Goal: Information Seeking & Learning: Learn about a topic

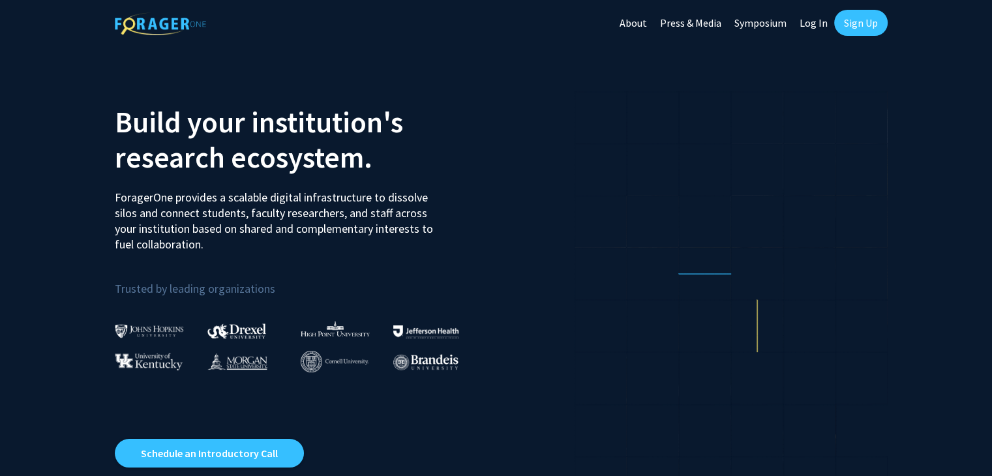
click at [817, 18] on link "Log In" at bounding box center [813, 23] width 41 height 46
select select
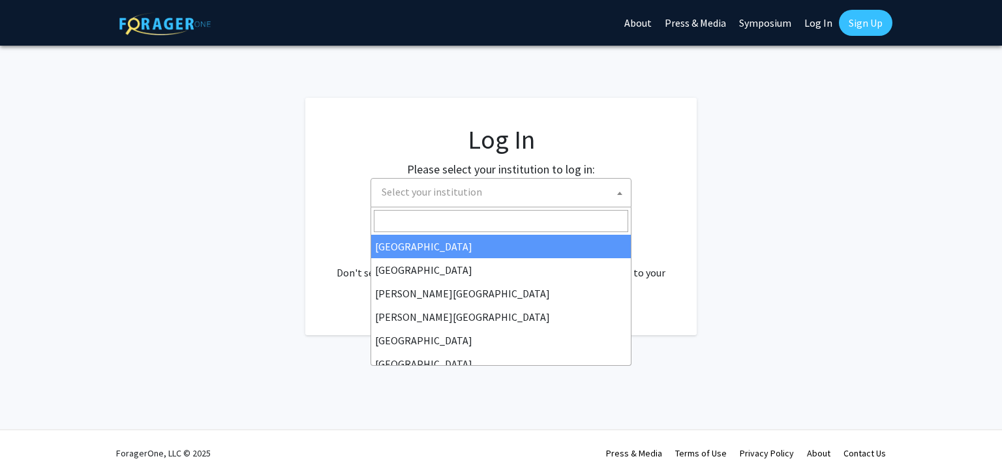
click at [522, 205] on span "Select your institution" at bounding box center [503, 192] width 254 height 27
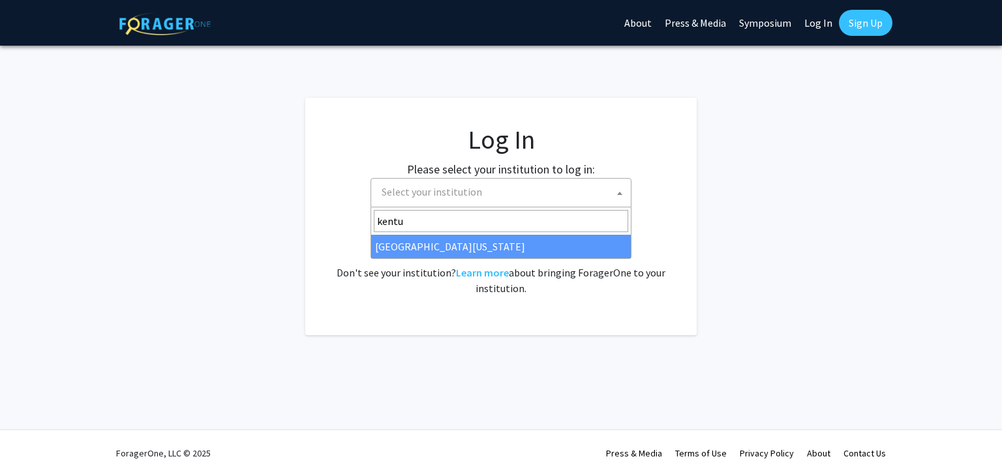
type input "kentu"
select select "13"
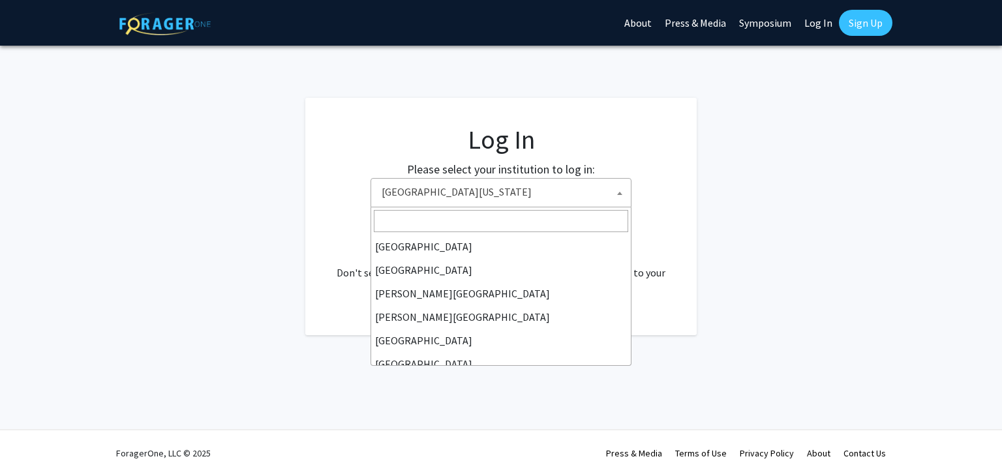
scroll to position [446, 0]
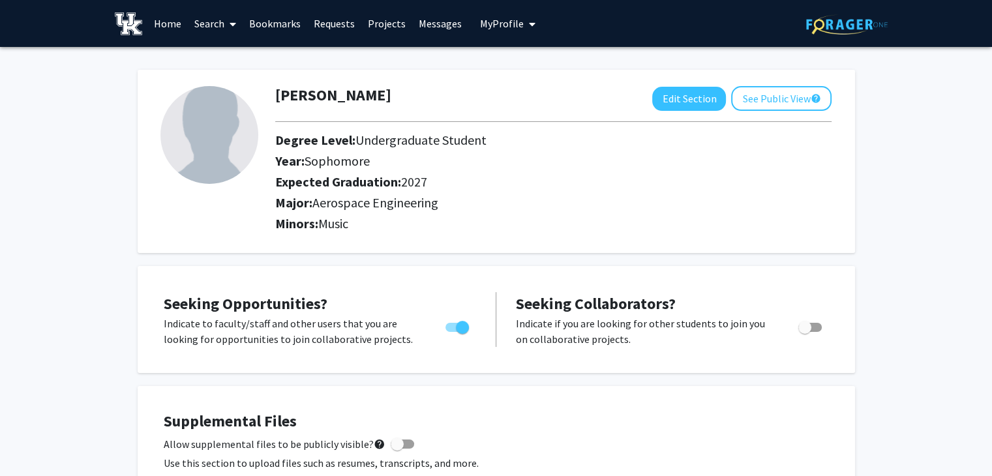
click at [207, 23] on link "Search" at bounding box center [215, 24] width 55 height 46
click at [249, 55] on span "Faculty/Staff" at bounding box center [236, 60] width 96 height 26
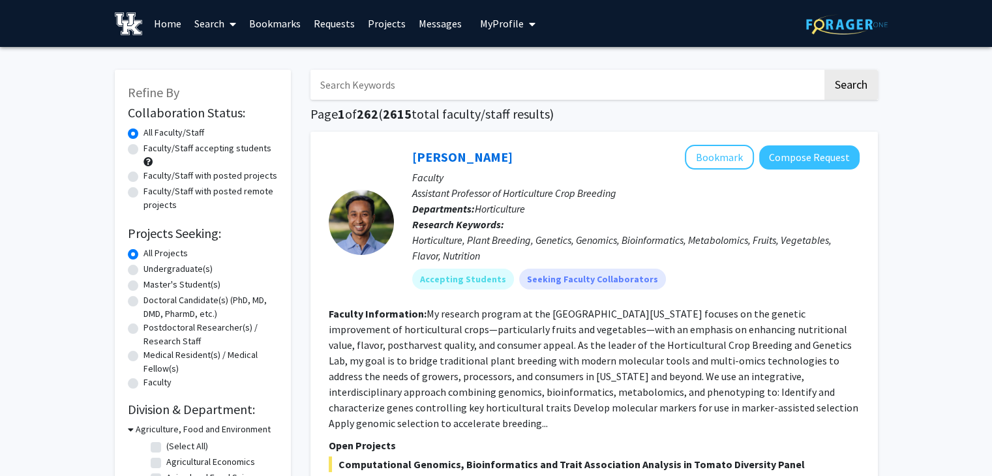
click at [214, 20] on link "Search" at bounding box center [215, 24] width 55 height 46
click at [550, 93] on input "Search Keywords" at bounding box center [566, 85] width 512 height 30
click at [824, 70] on button "Search" at bounding box center [850, 85] width 53 height 30
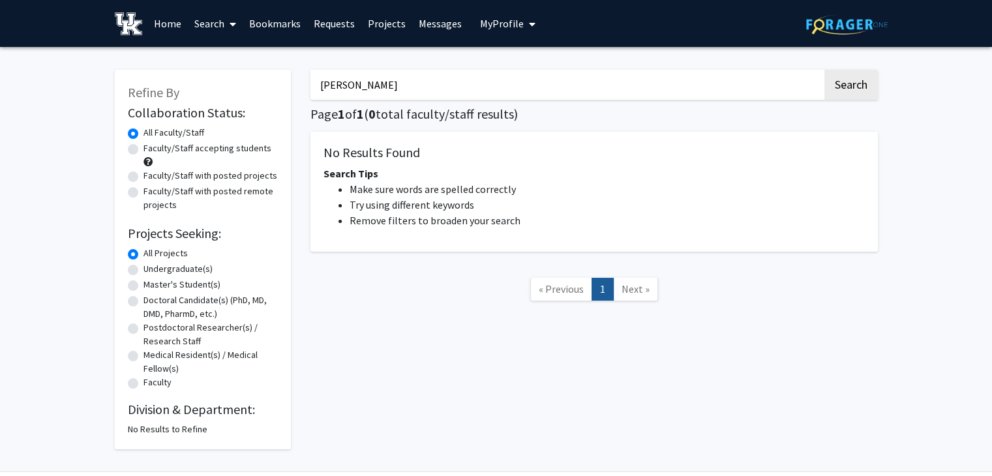
click at [824, 70] on button "Search" at bounding box center [850, 85] width 53 height 30
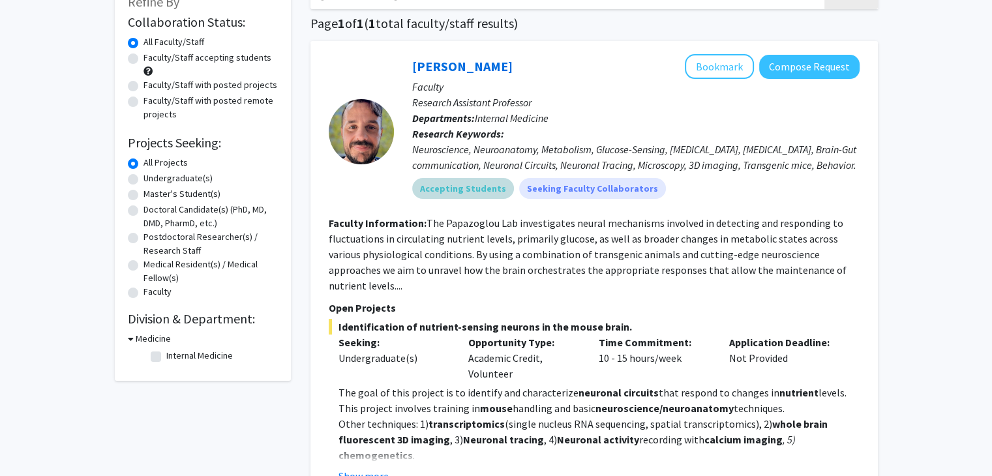
scroll to position [98, 0]
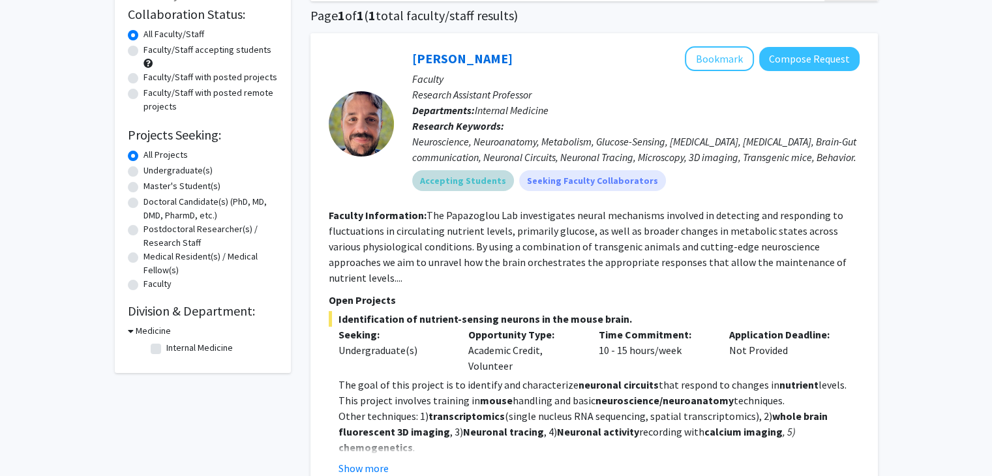
click at [493, 292] on p "Open Projects" at bounding box center [594, 300] width 531 height 16
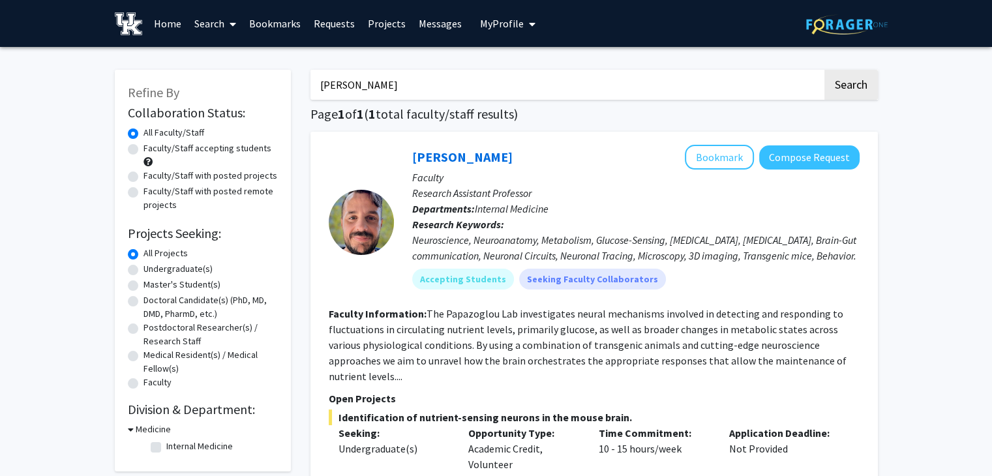
scroll to position [1, 0]
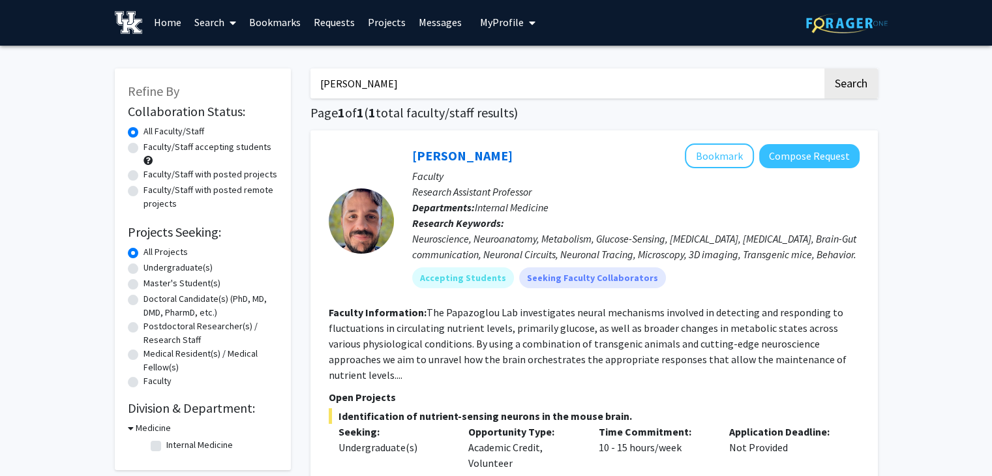
click at [385, 83] on input "[PERSON_NAME]" at bounding box center [566, 83] width 512 height 30
click at [824, 68] on button "Search" at bounding box center [850, 83] width 53 height 30
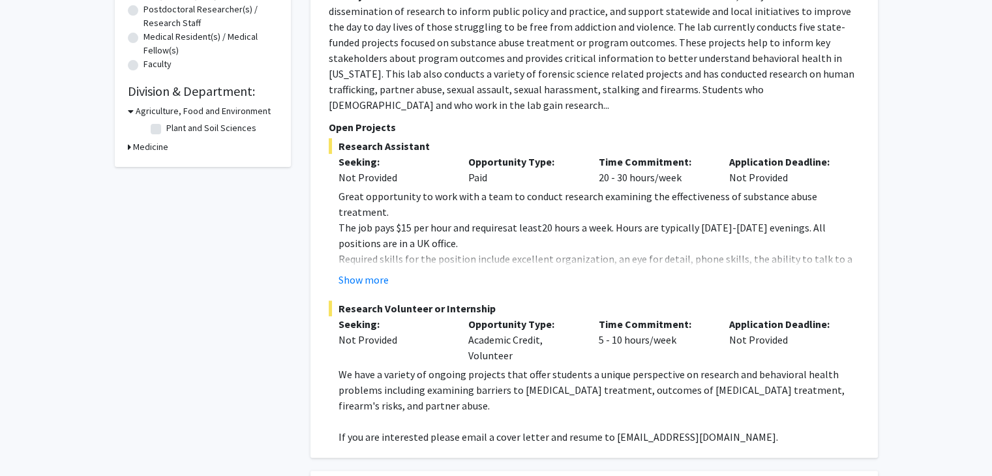
scroll to position [313, 0]
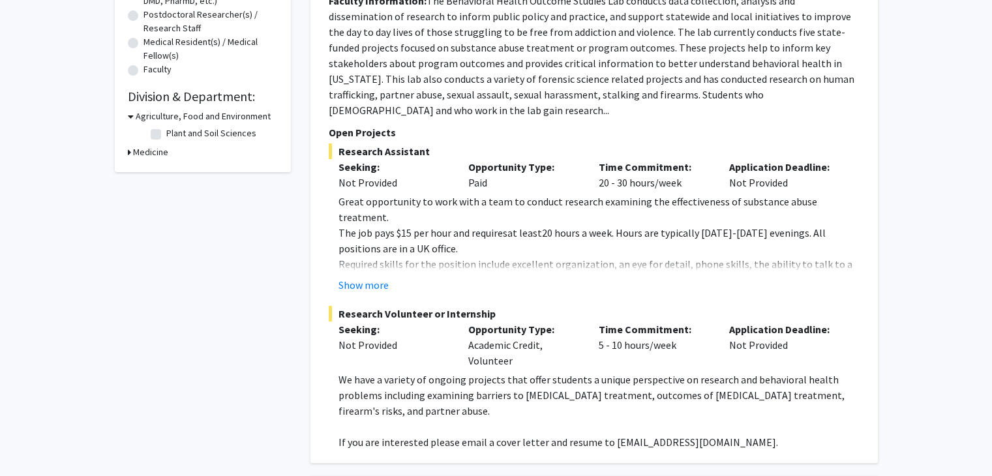
type input "[PERSON_NAME]"
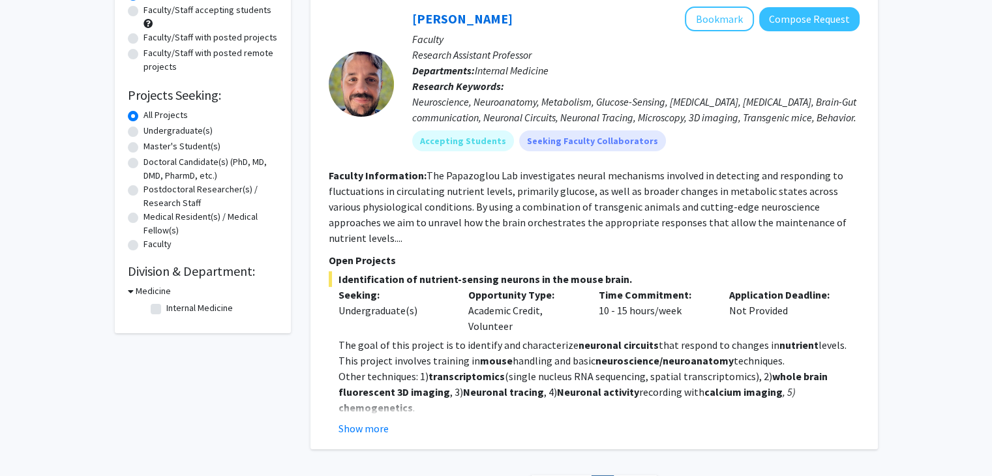
scroll to position [137, 0]
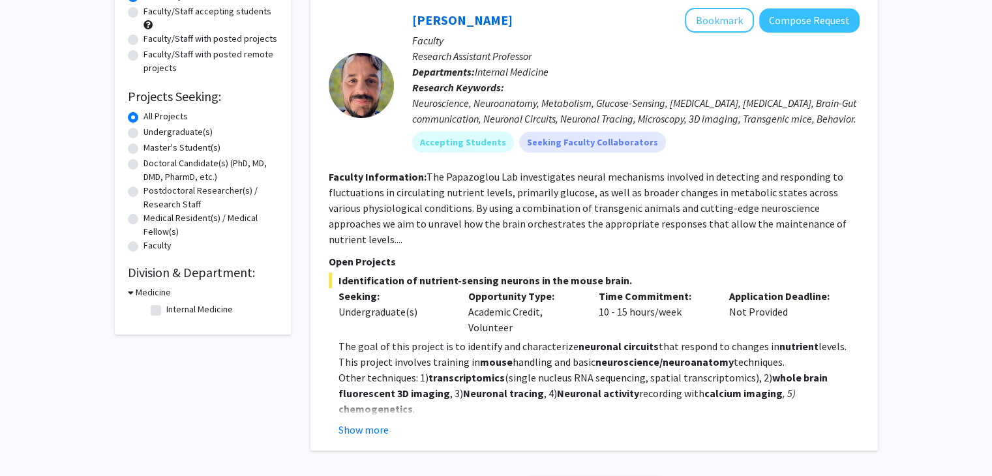
click at [529, 273] on span "Identification of nutrient-sensing neurons in the mouse brain." at bounding box center [594, 281] width 531 height 16
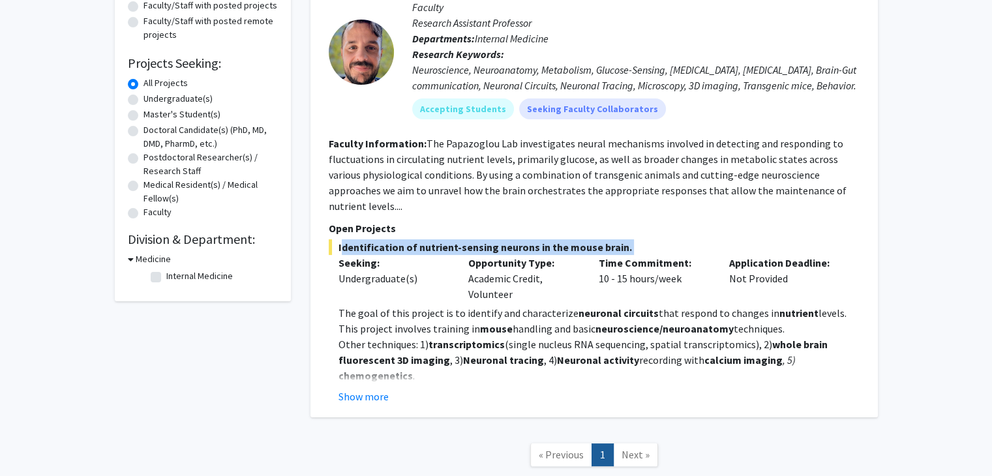
scroll to position [171, 0]
click at [359, 388] on button "Show more" at bounding box center [364, 396] width 50 height 16
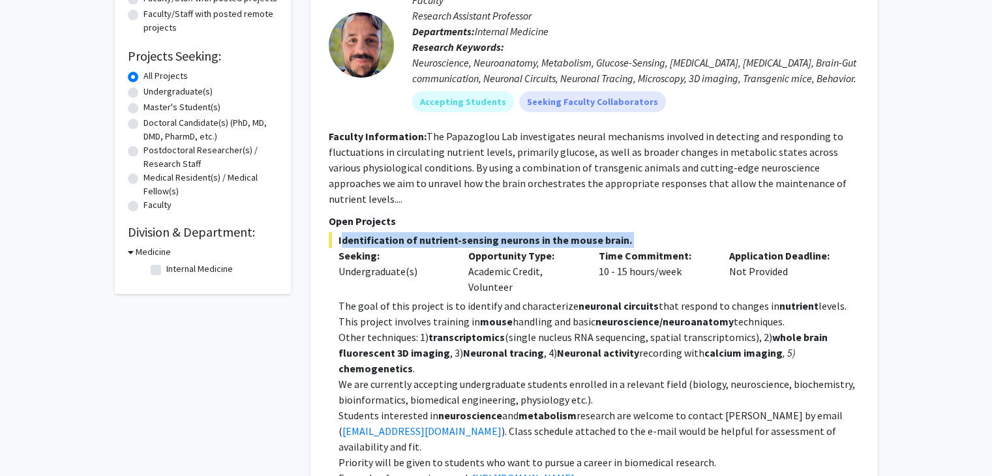
scroll to position [180, 0]
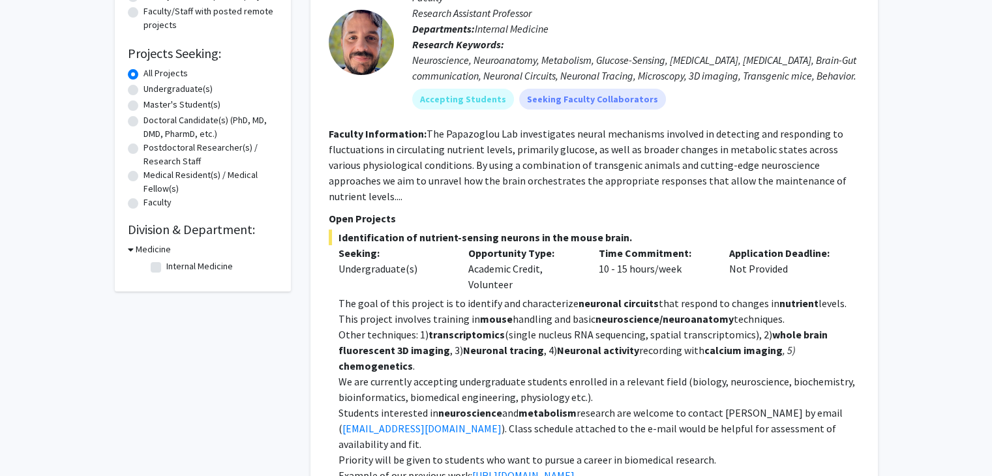
click at [596, 312] on strong "neuroscience/neuroanatomy" at bounding box center [665, 318] width 138 height 13
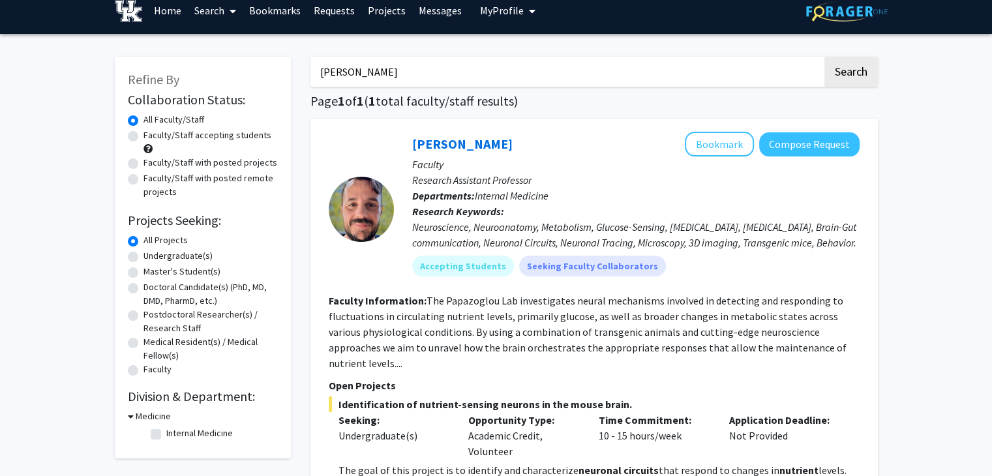
scroll to position [0, 0]
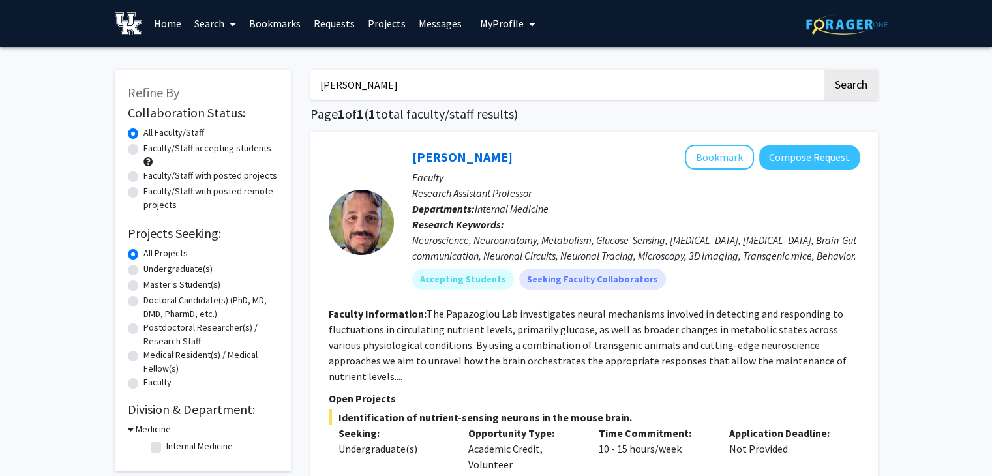
drag, startPoint x: 402, startPoint y: 92, endPoint x: 187, endPoint y: 118, distance: 216.2
click at [187, 118] on div "Refine By Collaboration Status: Collaboration Status All Faculty/Staff Collabor…" at bounding box center [496, 415] width 783 height 716
click at [824, 70] on button "Search" at bounding box center [850, 85] width 53 height 30
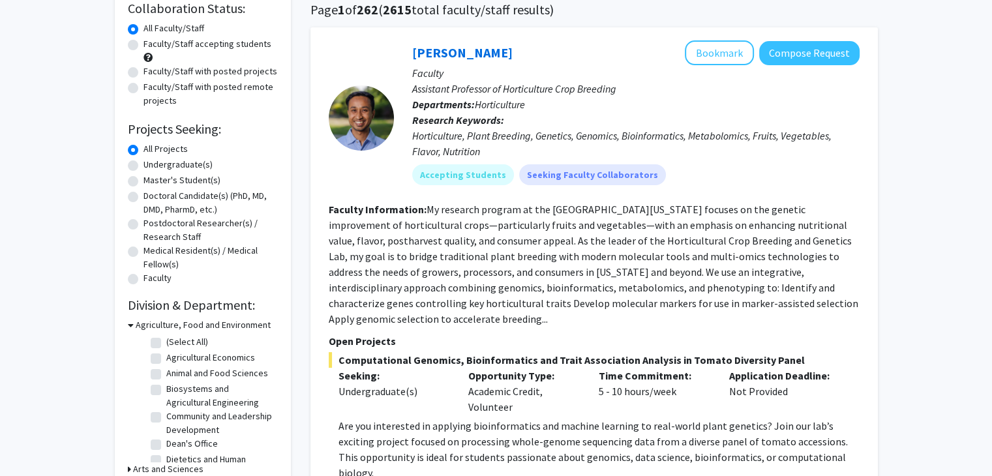
scroll to position [106, 0]
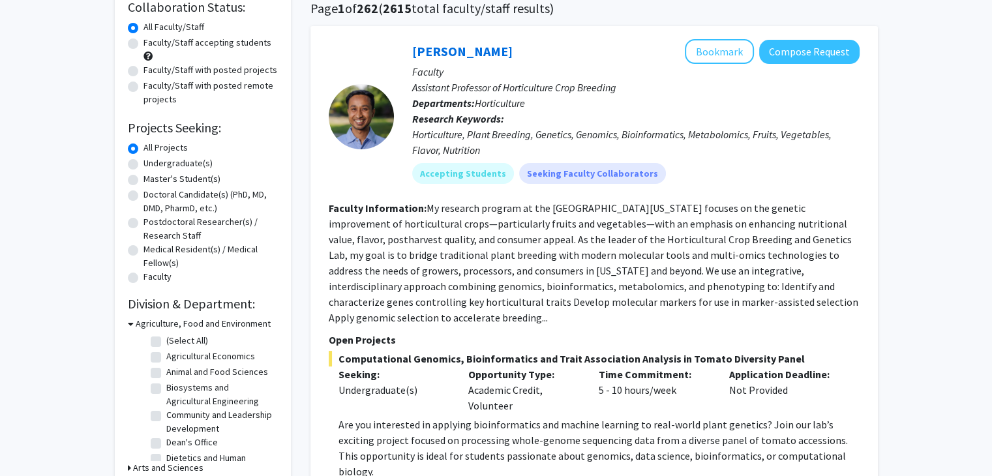
click at [228, 324] on h3 "Agriculture, Food and Environment" at bounding box center [203, 324] width 135 height 14
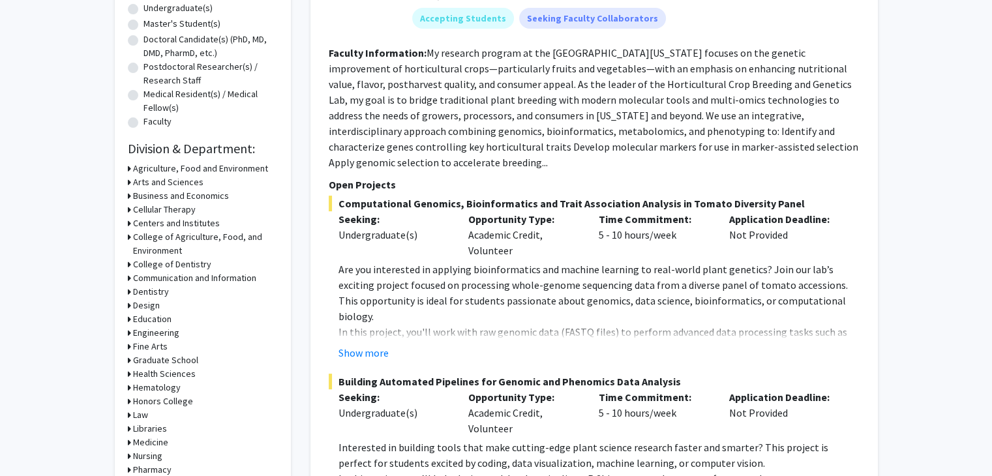
scroll to position [265, 0]
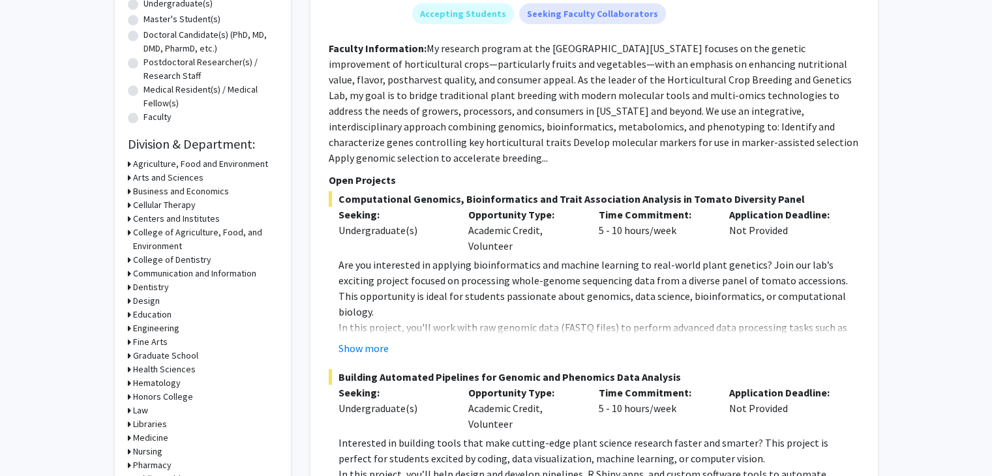
click at [157, 438] on h3 "Medicine" at bounding box center [150, 438] width 35 height 14
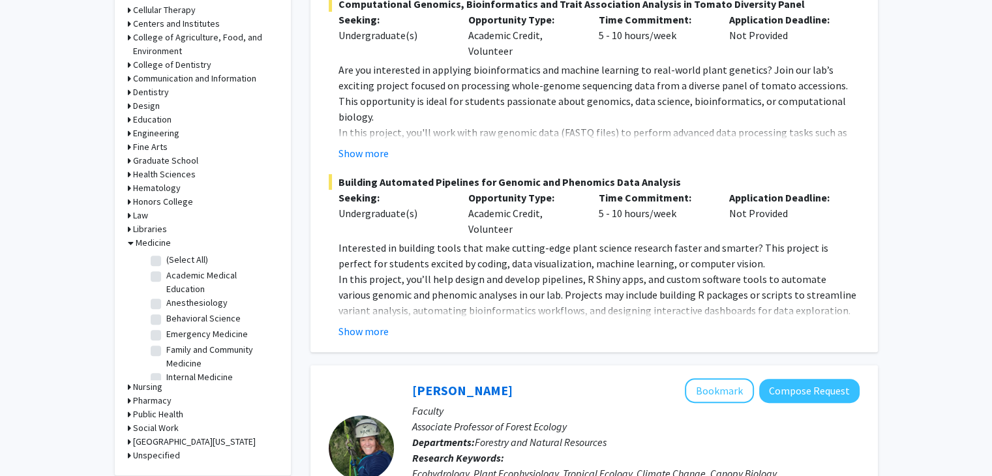
scroll to position [461, 0]
click at [166, 259] on label "(Select All)" at bounding box center [187, 259] width 42 height 14
click at [166, 259] on input "(Select All)" at bounding box center [170, 256] width 8 height 8
checkbox input "true"
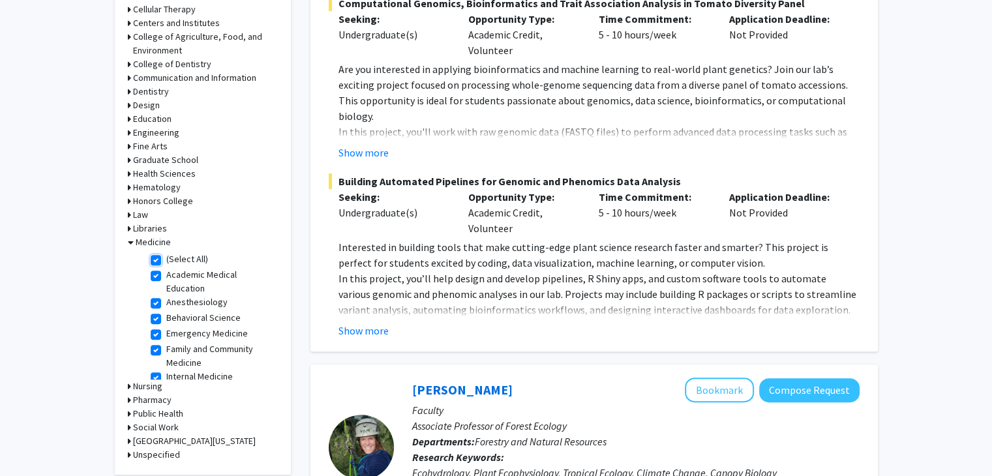
checkbox input "true"
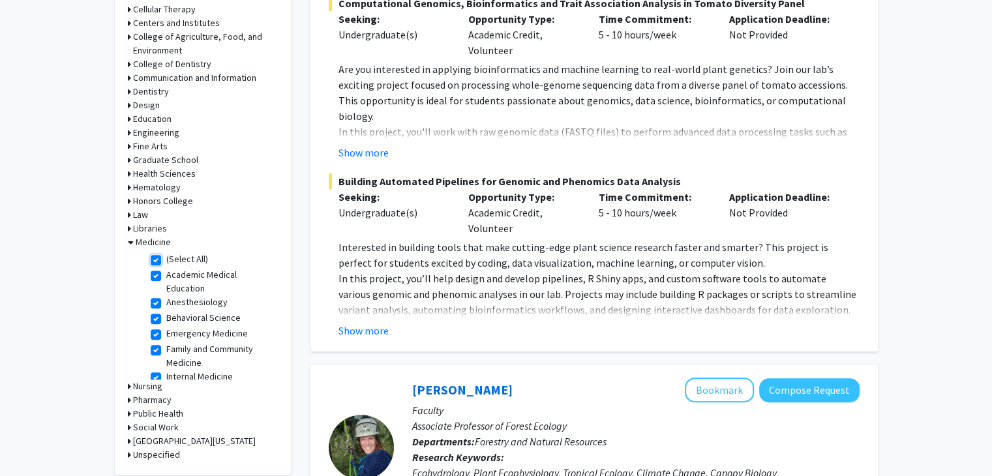
checkbox input "true"
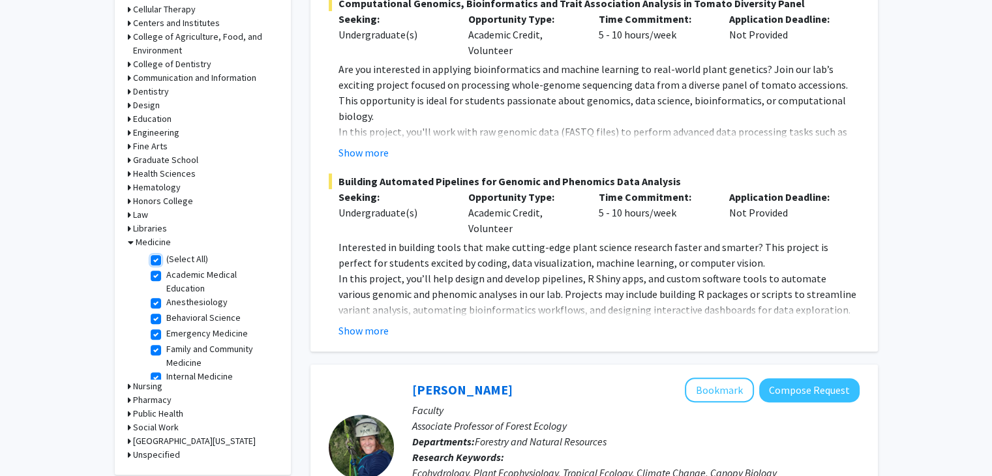
checkbox input "true"
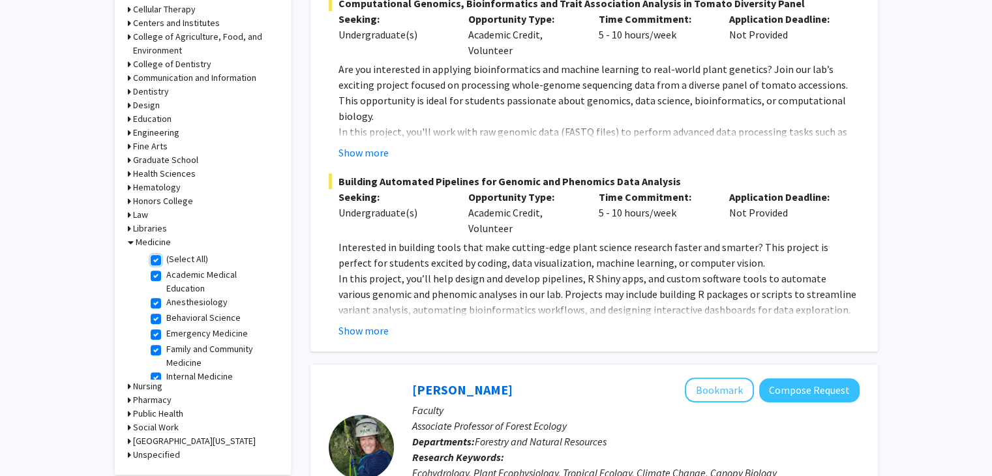
checkbox input "true"
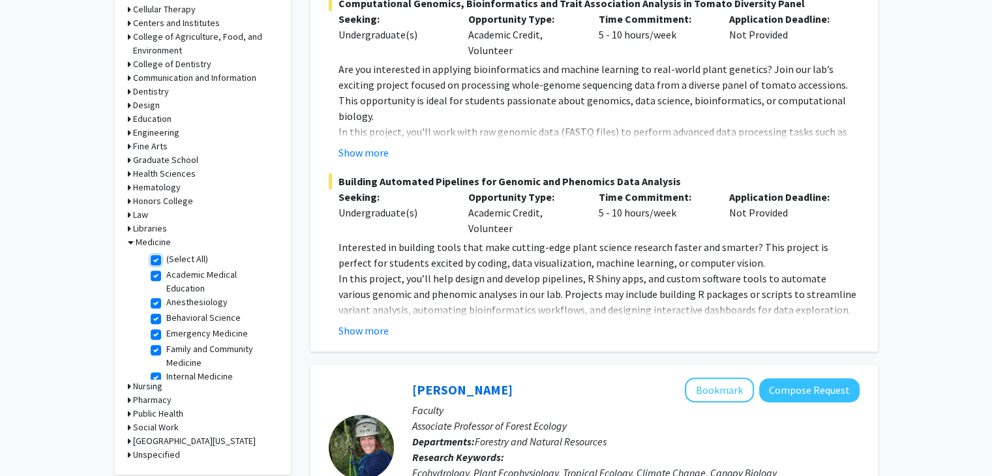
checkbox input "true"
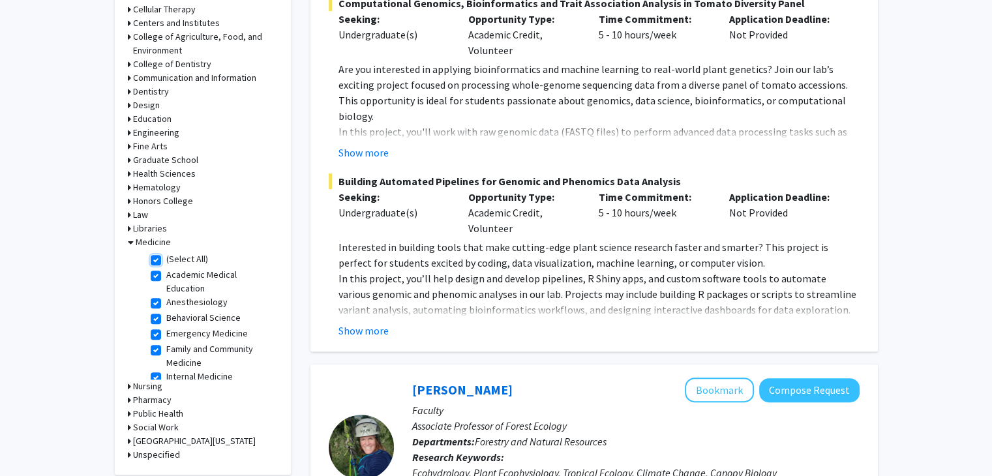
checkbox input "true"
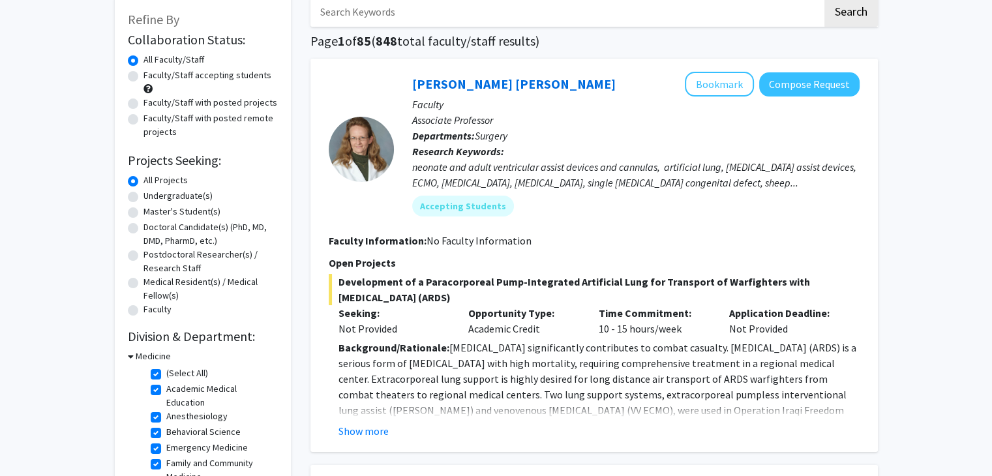
scroll to position [78, 0]
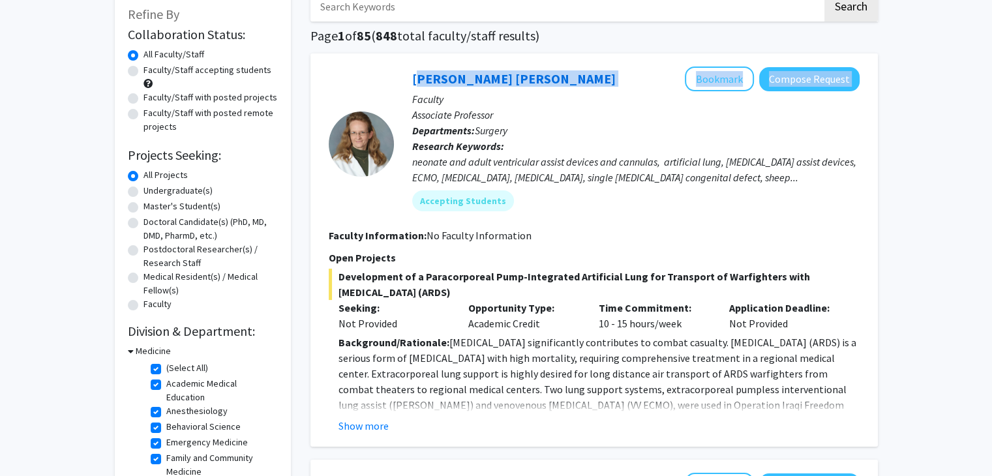
drag, startPoint x: 543, startPoint y: 83, endPoint x: 397, endPoint y: 76, distance: 145.6
click at [397, 76] on div "[PERSON_NAME] [PERSON_NAME] Bookmark Compose Request Faculty Associate Professo…" at bounding box center [627, 144] width 466 height 155
drag, startPoint x: 397, startPoint y: 76, endPoint x: 527, endPoint y: 74, distance: 129.8
click at [527, 74] on div "[PERSON_NAME] [PERSON_NAME] Bookmark Compose Request Faculty Associate Professo…" at bounding box center [627, 144] width 466 height 155
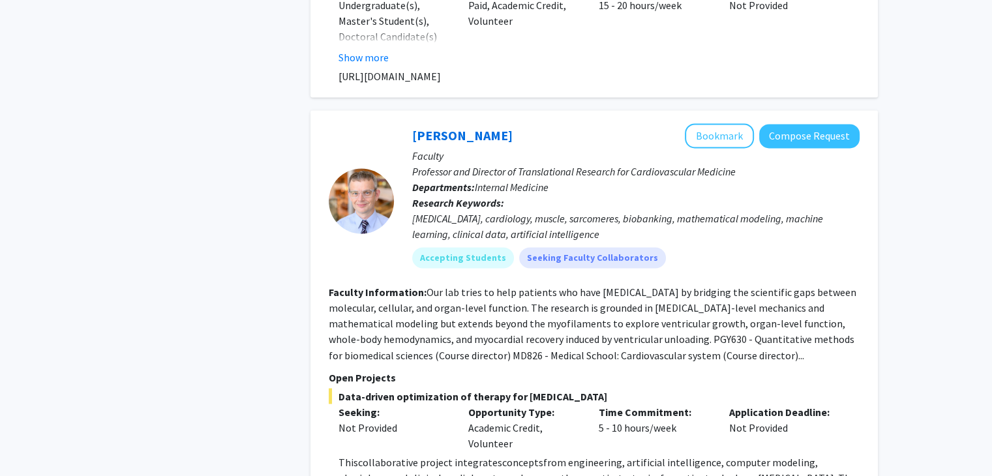
scroll to position [2181, 0]
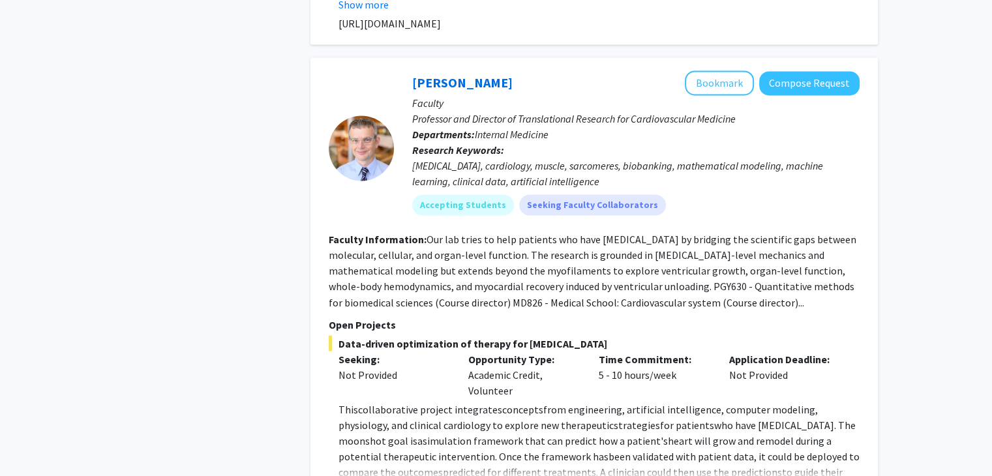
click at [549, 70] on div "[PERSON_NAME] Bookmark Compose Request" at bounding box center [635, 82] width 447 height 25
drag, startPoint x: 543, startPoint y: 46, endPoint x: 412, endPoint y: 59, distance: 131.8
click at [412, 70] on div "[PERSON_NAME] Bookmark Compose Request" at bounding box center [635, 82] width 447 height 25
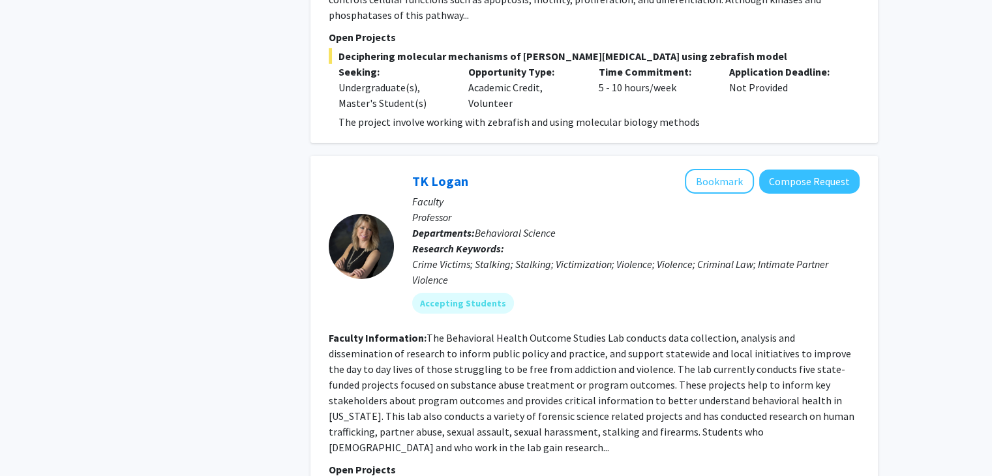
scroll to position [4698, 0]
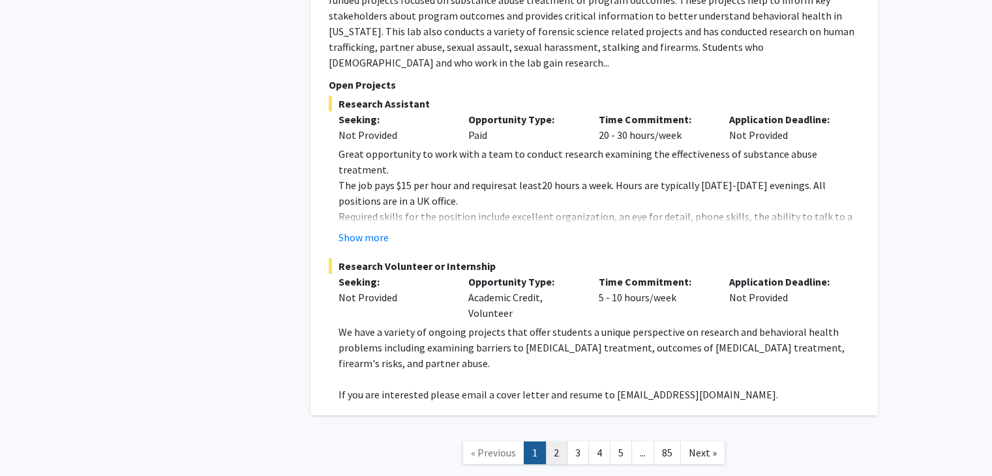
click at [552, 442] on link "2" at bounding box center [556, 453] width 22 height 23
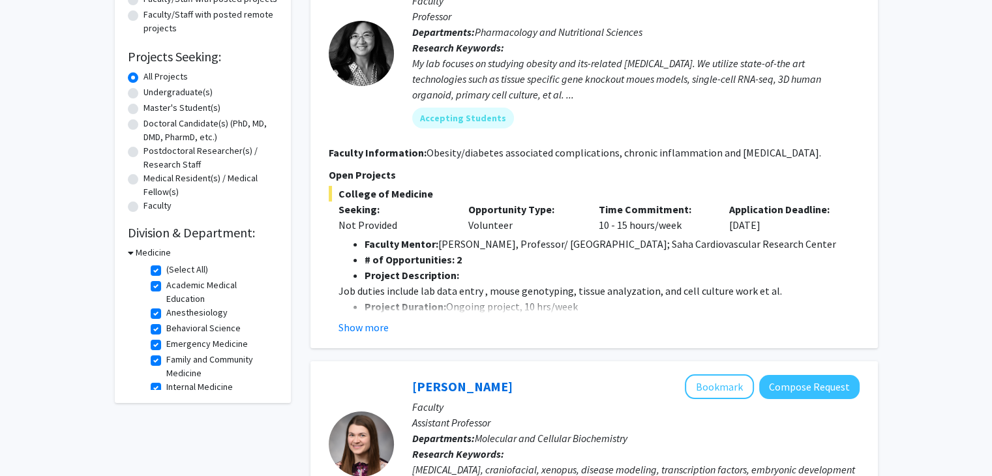
scroll to position [179, 0]
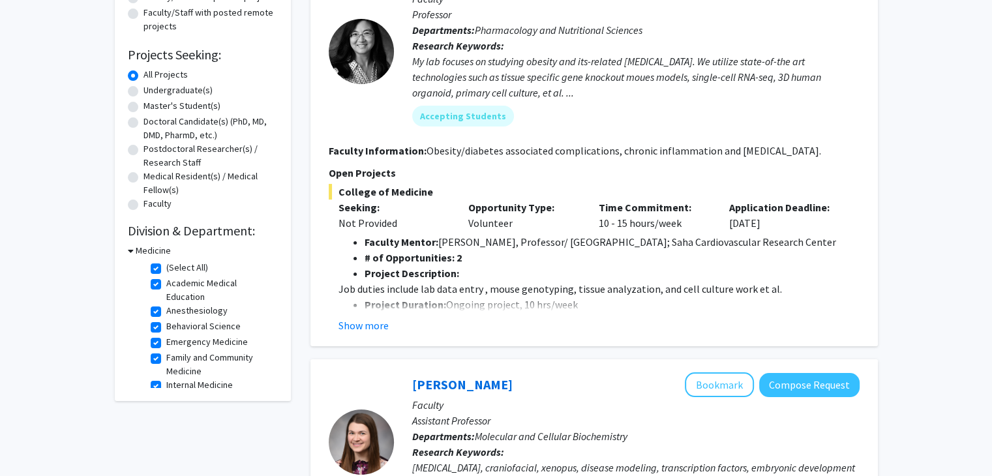
click at [192, 325] on label "Behavioral Science" at bounding box center [203, 327] width 74 height 14
click at [175, 325] on input "Behavioral Science" at bounding box center [170, 324] width 8 height 8
checkbox input "false"
checkbox input "true"
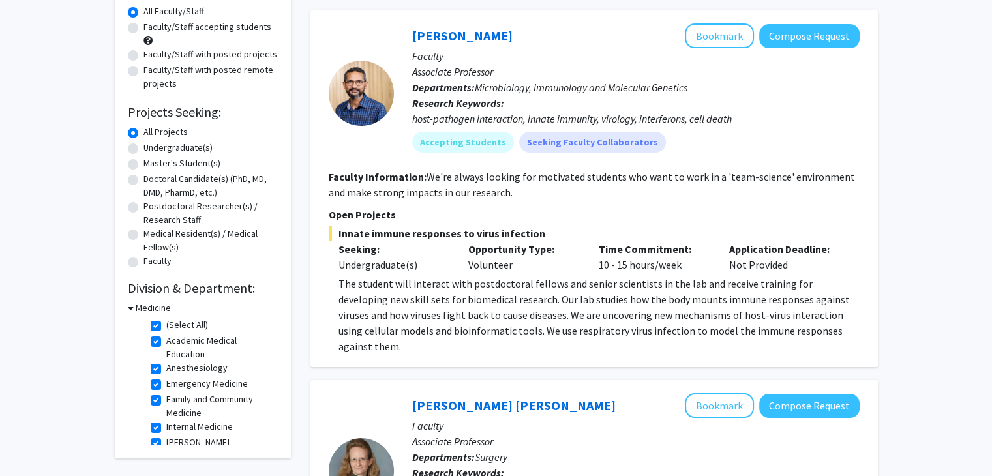
scroll to position [123, 0]
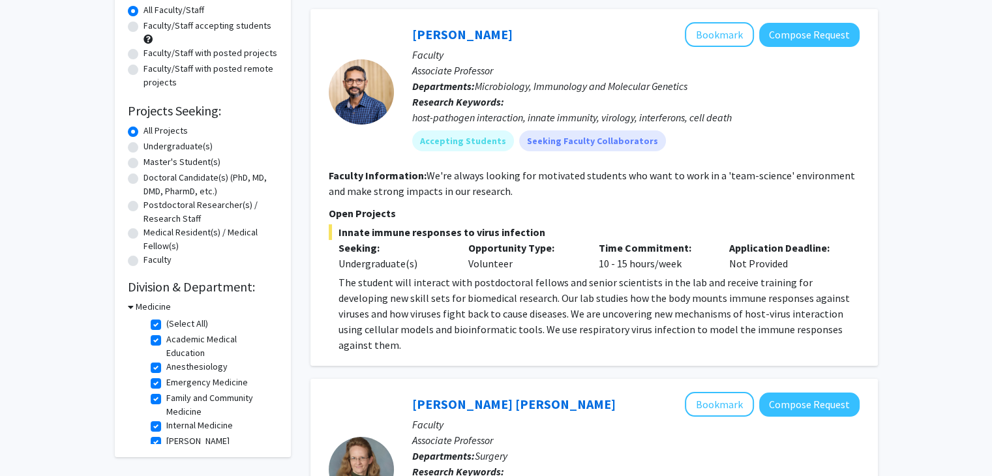
click at [166, 323] on label "(Select All)" at bounding box center [187, 324] width 42 height 14
click at [166, 323] on input "(Select All)" at bounding box center [170, 321] width 8 height 8
checkbox input "false"
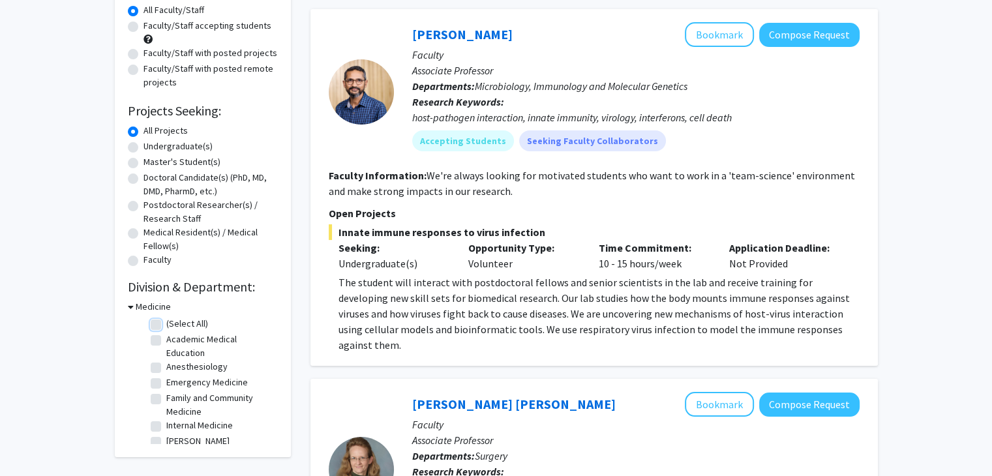
checkbox input "false"
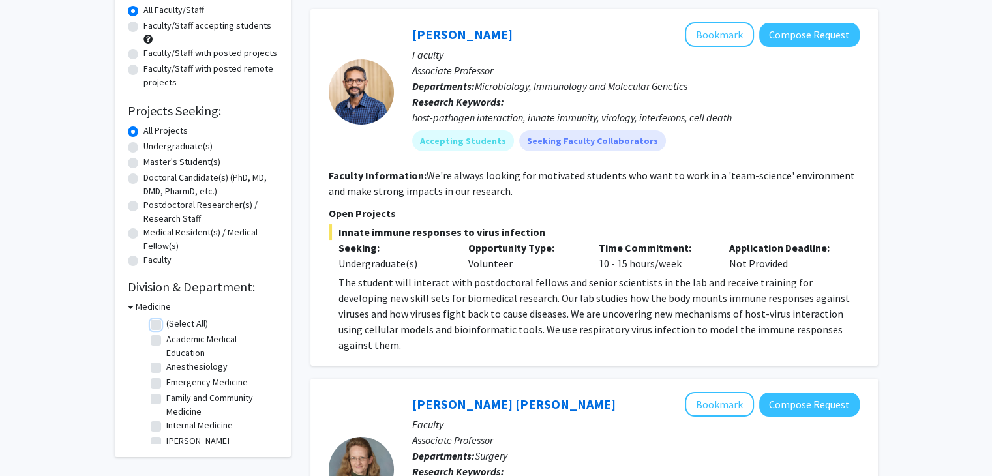
checkbox input "false"
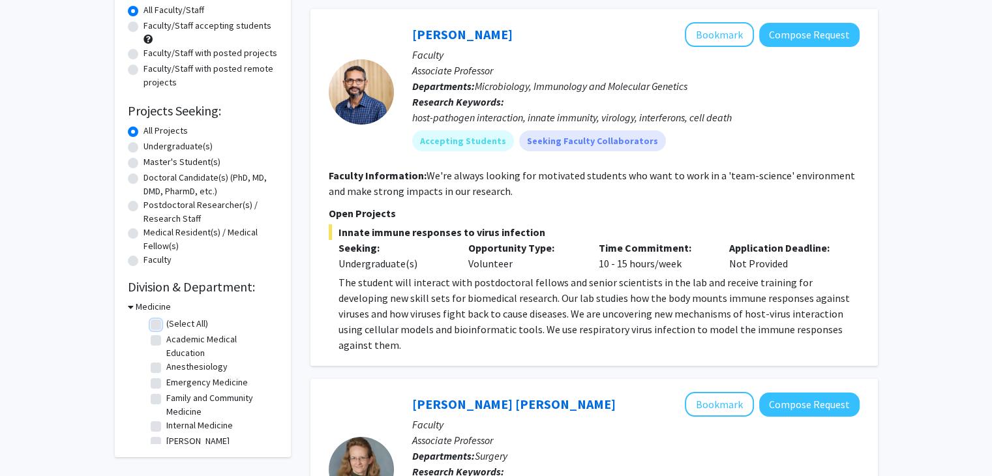
checkbox input "false"
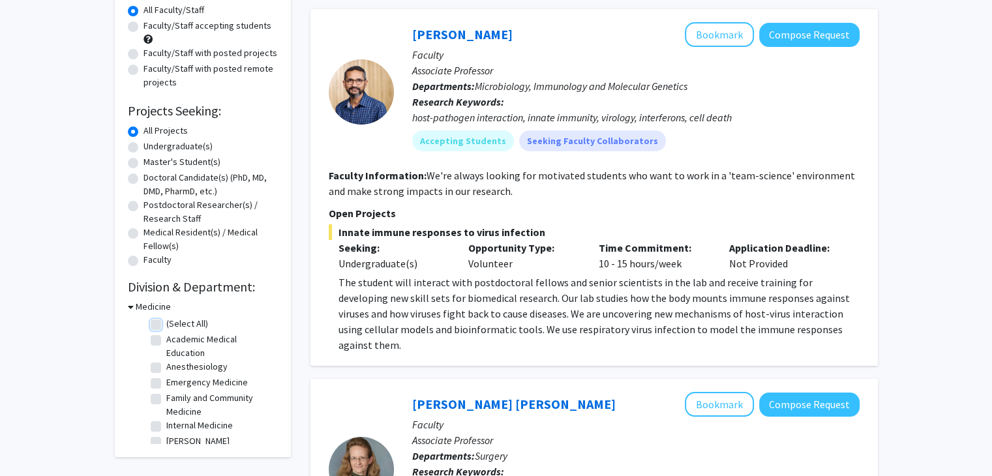
checkbox input "false"
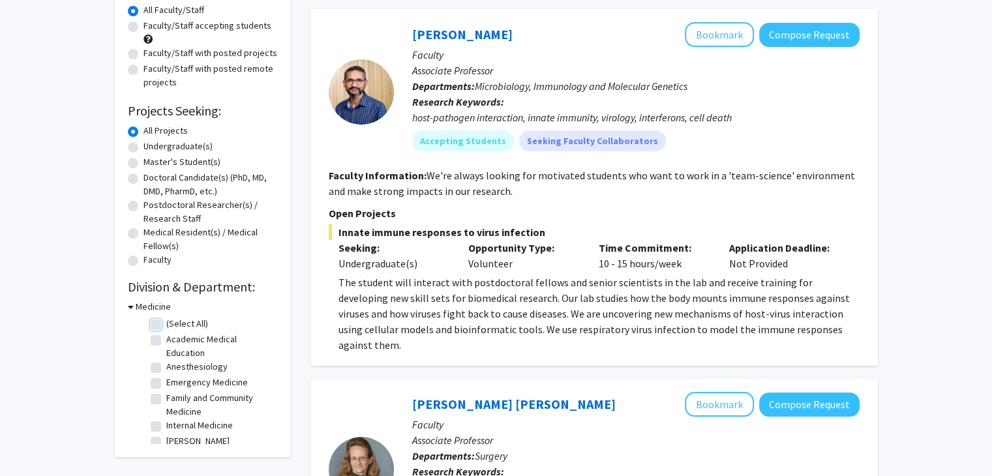
checkbox input "false"
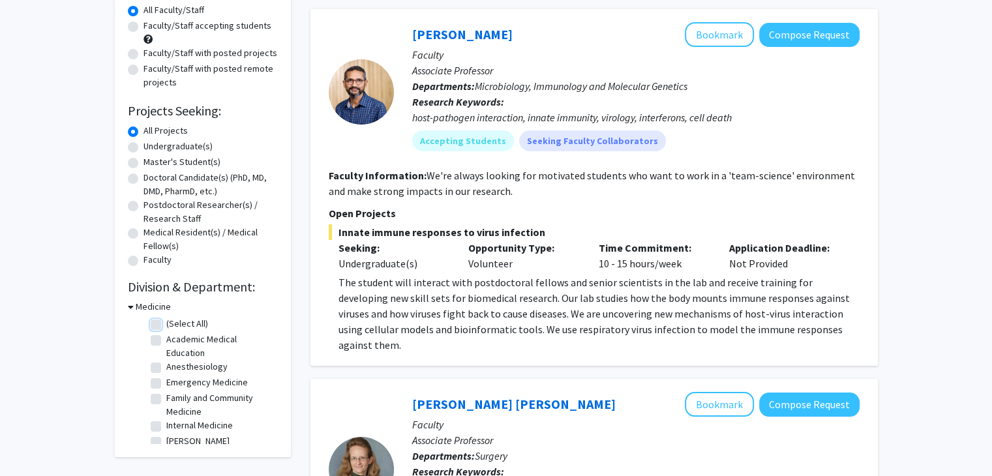
checkbox input "false"
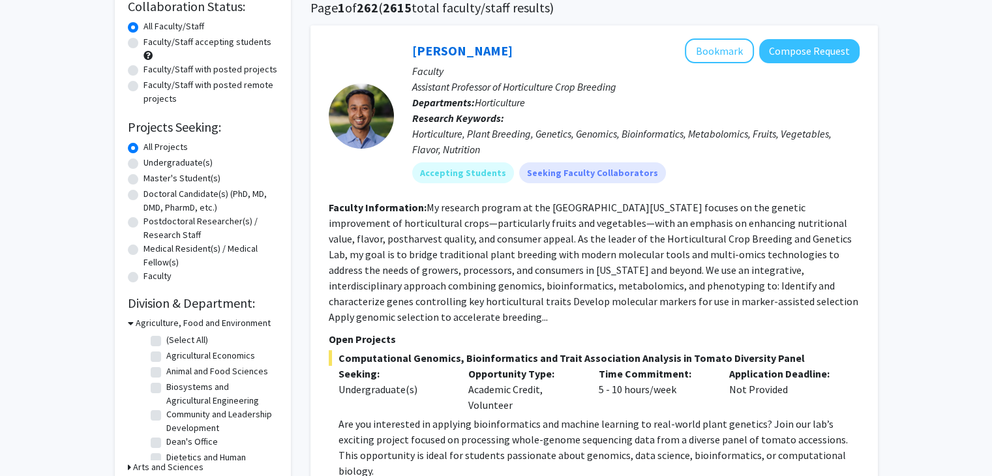
scroll to position [107, 0]
click at [189, 321] on h3 "Agriculture, Food and Environment" at bounding box center [203, 323] width 135 height 14
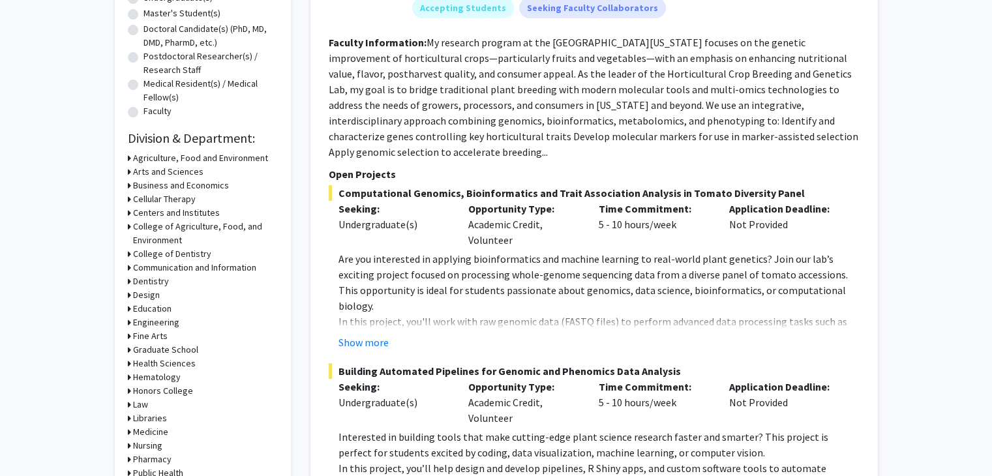
scroll to position [331, 0]
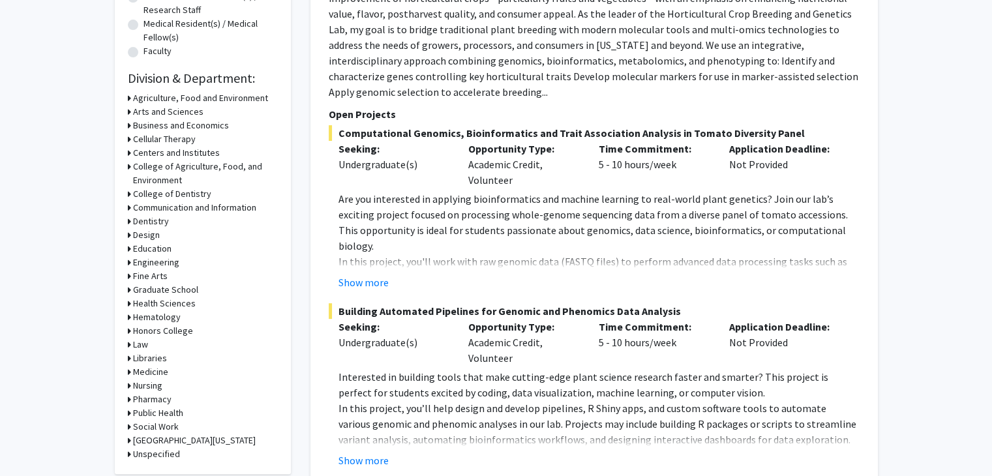
click at [154, 367] on h3 "Medicine" at bounding box center [150, 372] width 35 height 14
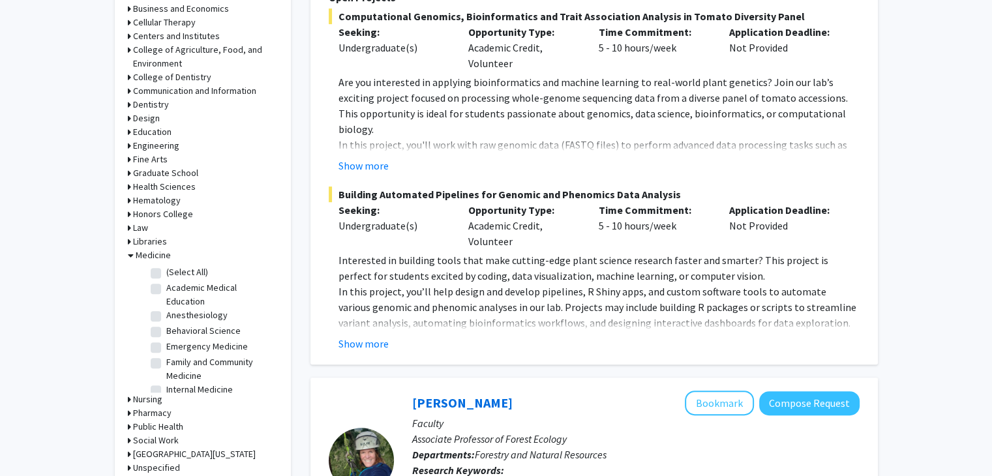
scroll to position [449, 0]
click at [208, 341] on label "Emergency Medicine" at bounding box center [207, 346] width 82 height 14
click at [175, 341] on input "Emergency Medicine" at bounding box center [170, 343] width 8 height 8
checkbox input "true"
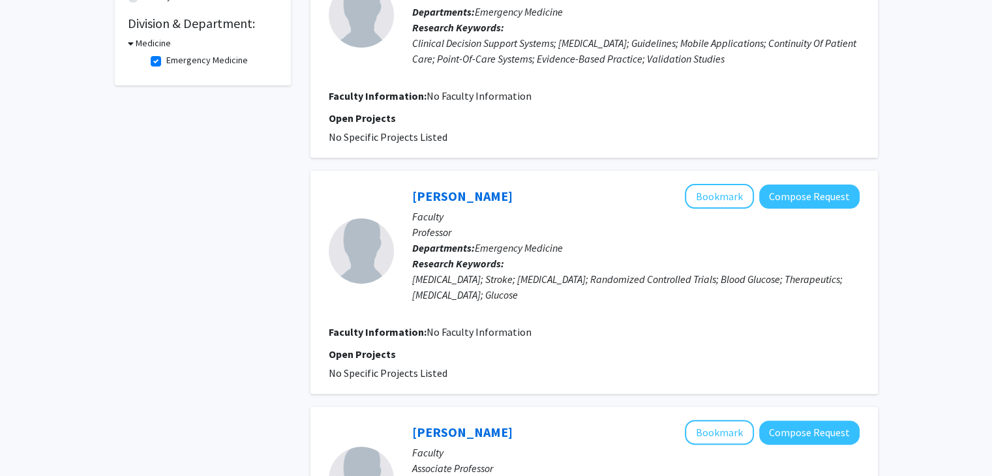
scroll to position [389, 0]
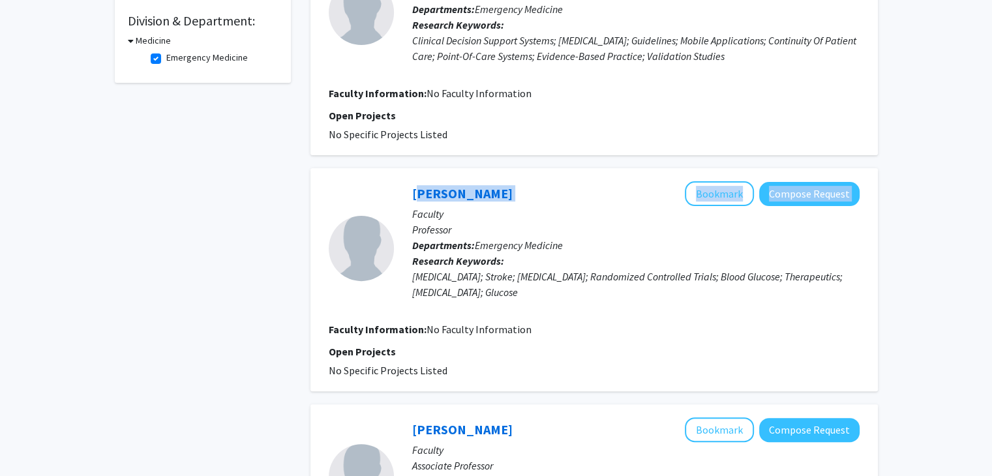
drag, startPoint x: 534, startPoint y: 194, endPoint x: 404, endPoint y: 201, distance: 130.0
click at [404, 201] on div "[PERSON_NAME] Bookmark Compose Request Faculty Professor Departments: Emergency…" at bounding box center [627, 248] width 466 height 134
click at [551, 195] on div "[PERSON_NAME] Bookmark Compose Request" at bounding box center [635, 193] width 447 height 25
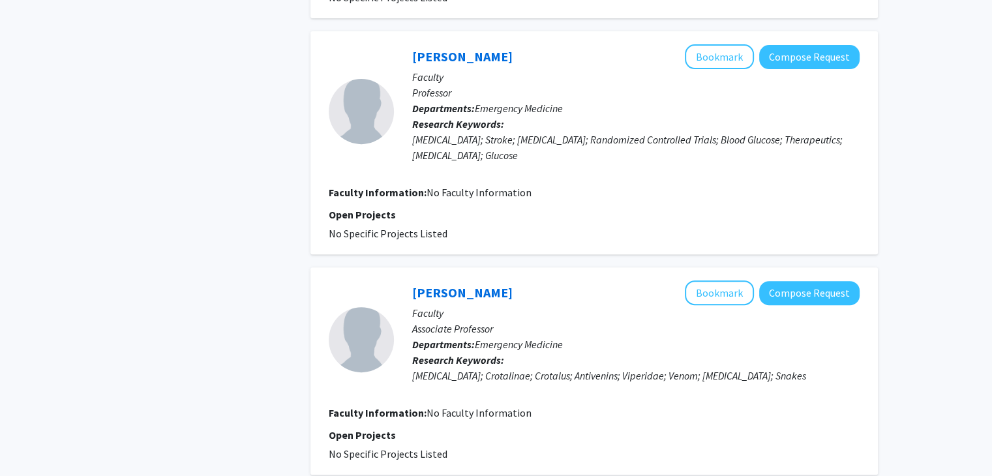
scroll to position [527, 0]
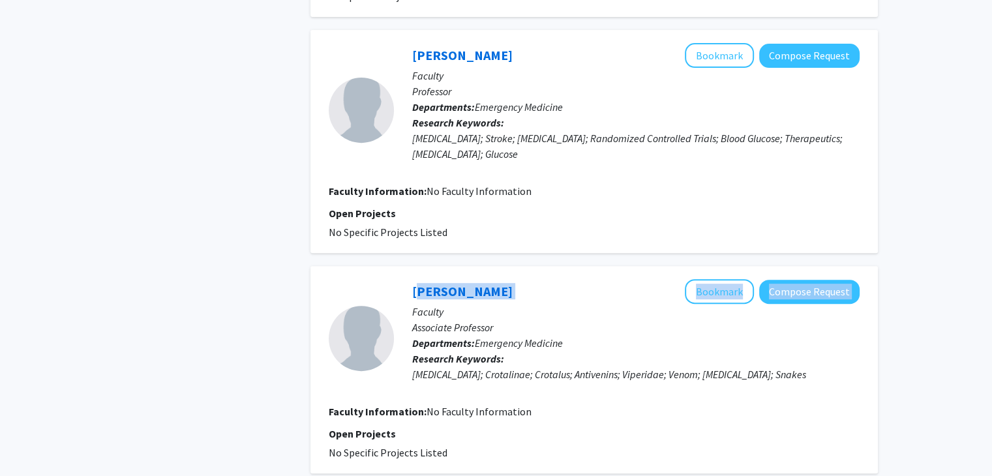
drag, startPoint x: 544, startPoint y: 294, endPoint x: 407, endPoint y: 292, distance: 137.0
click at [407, 292] on div "[PERSON_NAME] Bookmark Compose Request Faculty Associate Professor Departments:…" at bounding box center [627, 338] width 466 height 118
drag, startPoint x: 407, startPoint y: 292, endPoint x: 493, endPoint y: 288, distance: 86.2
click at [493, 288] on div "[PERSON_NAME] Bookmark Compose Request Faculty Associate Professor Departments:…" at bounding box center [627, 338] width 466 height 118
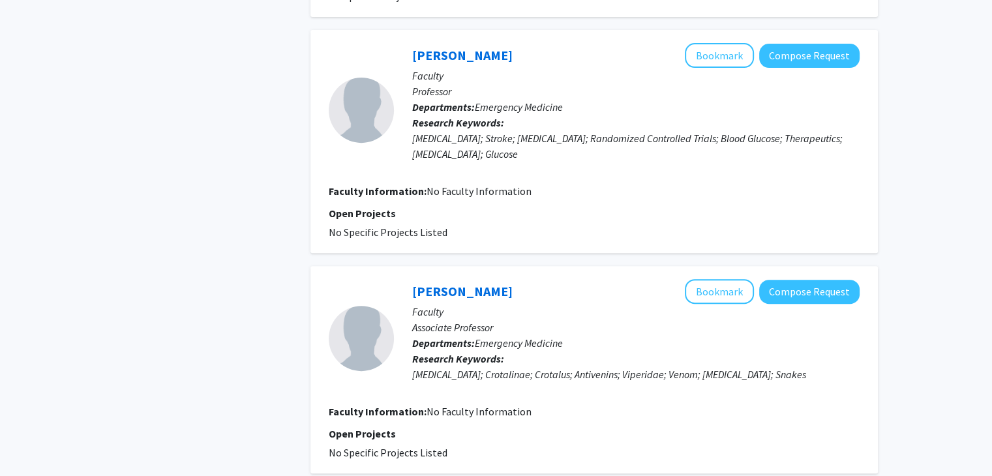
click at [504, 267] on div "[PERSON_NAME] Bookmark Compose Request Faculty Associate Professor Departments:…" at bounding box center [593, 369] width 567 height 207
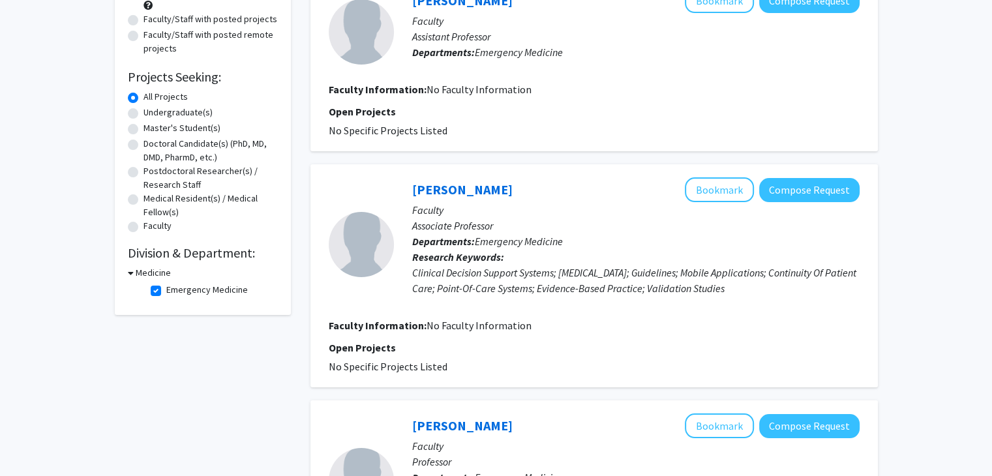
scroll to position [159, 0]
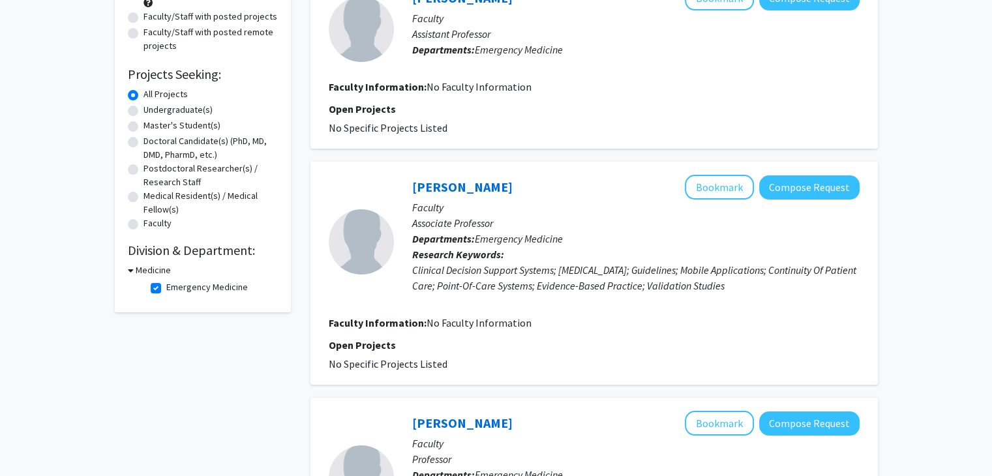
click at [166, 287] on label "Emergency Medicine" at bounding box center [207, 287] width 82 height 14
click at [166, 287] on input "Emergency Medicine" at bounding box center [170, 284] width 8 height 8
checkbox input "false"
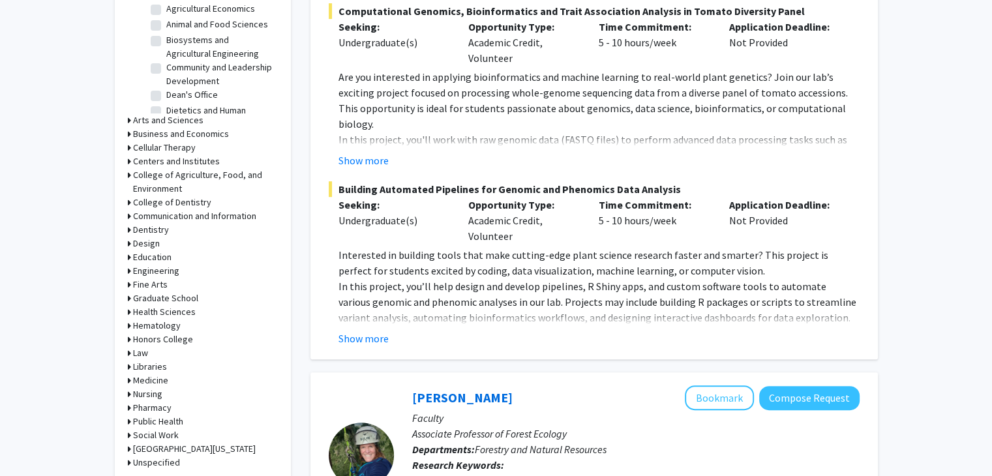
scroll to position [460, 0]
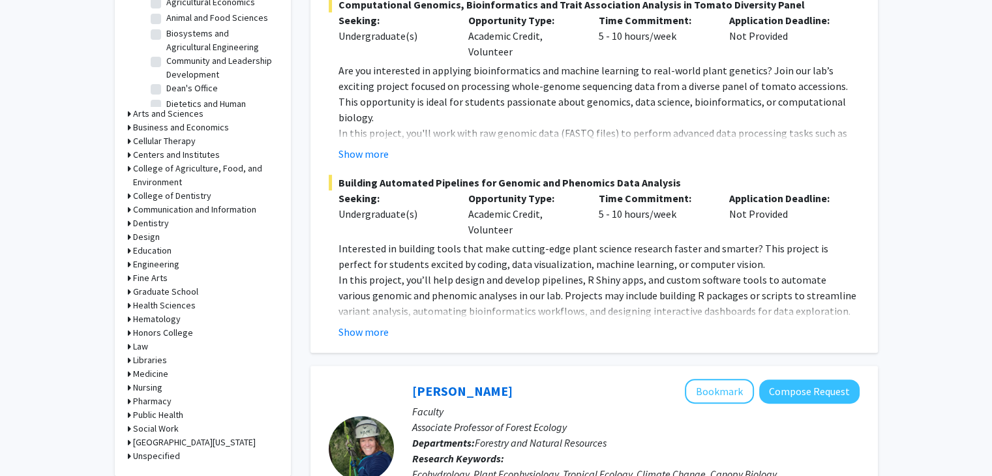
click at [148, 370] on h3 "Medicine" at bounding box center [150, 374] width 35 height 14
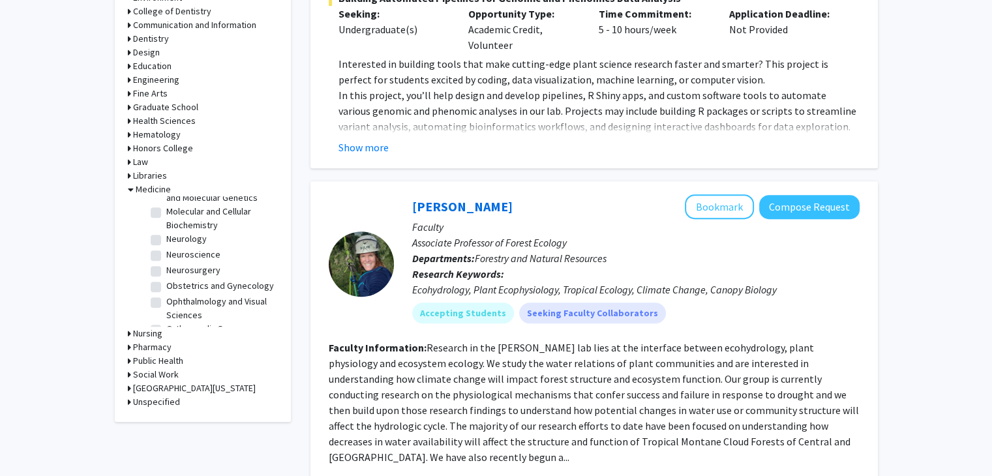
scroll to position [188, 0]
click at [166, 265] on label "Neurosurgery" at bounding box center [193, 265] width 54 height 14
click at [166, 265] on input "Neurosurgery" at bounding box center [170, 262] width 8 height 8
checkbox input "true"
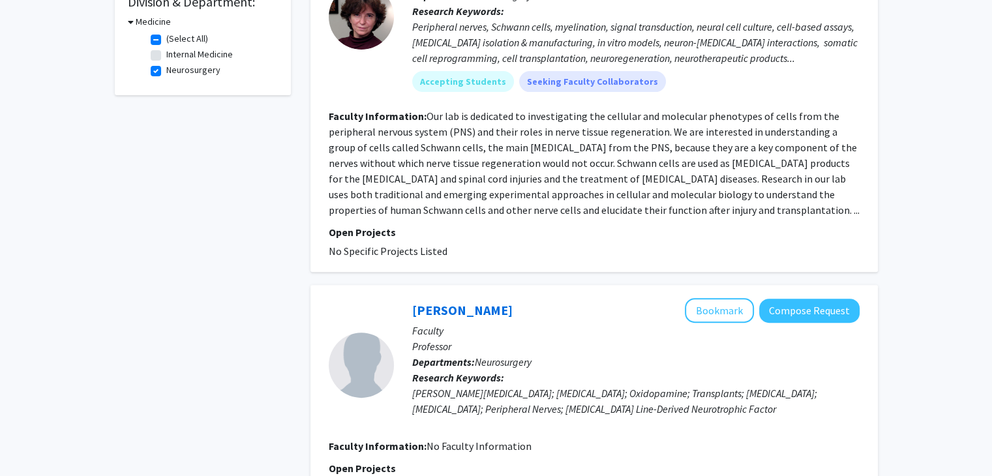
scroll to position [408, 0]
drag, startPoint x: 527, startPoint y: 309, endPoint x: 410, endPoint y: 312, distance: 117.5
click at [410, 312] on div "[PERSON_NAME] Bookmark Compose Request Faculty Professor Departments: [MEDICAL_…" at bounding box center [627, 364] width 466 height 134
copy div "[PERSON_NAME] Bookmark Compose Request"
click at [472, 202] on fg-read-more "Our lab is dedicated to investigating the cellular and molecular phenotypes of …" at bounding box center [594, 162] width 531 height 107
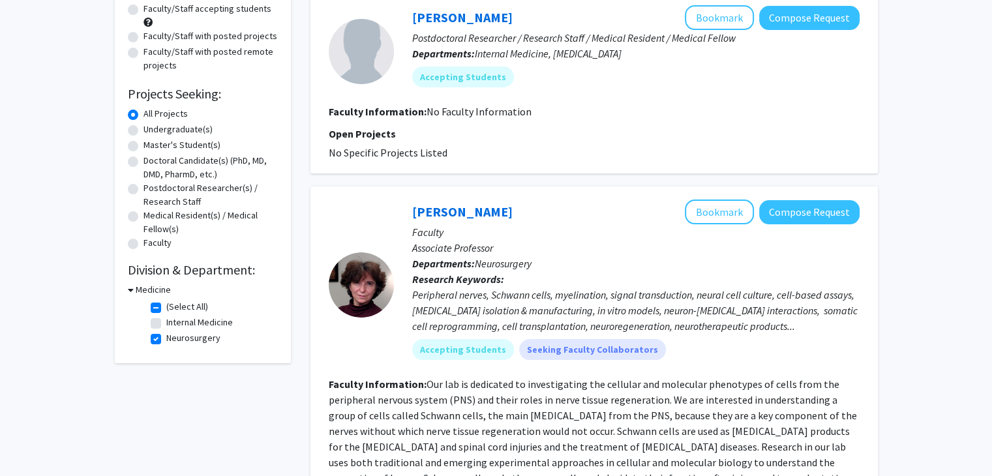
scroll to position [143, 0]
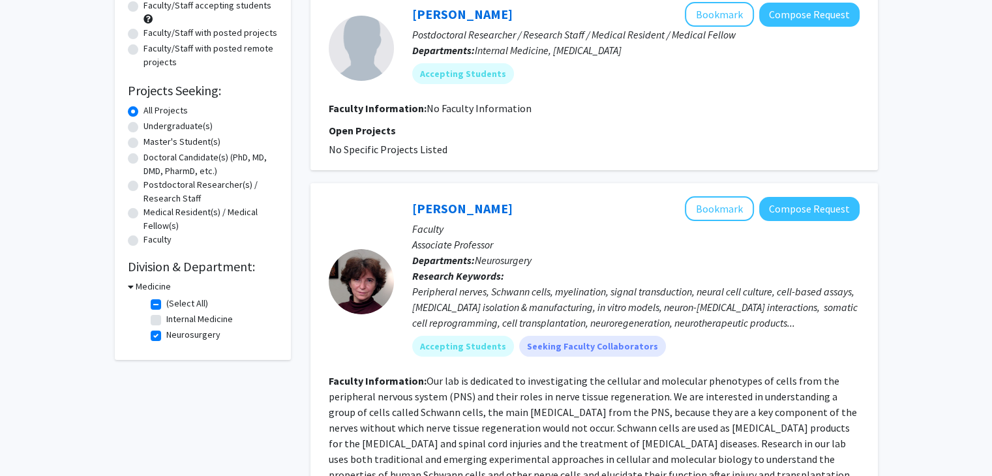
click at [166, 332] on label "Neurosurgery" at bounding box center [193, 335] width 54 height 14
click at [166, 332] on input "Neurosurgery" at bounding box center [170, 332] width 8 height 8
checkbox input "false"
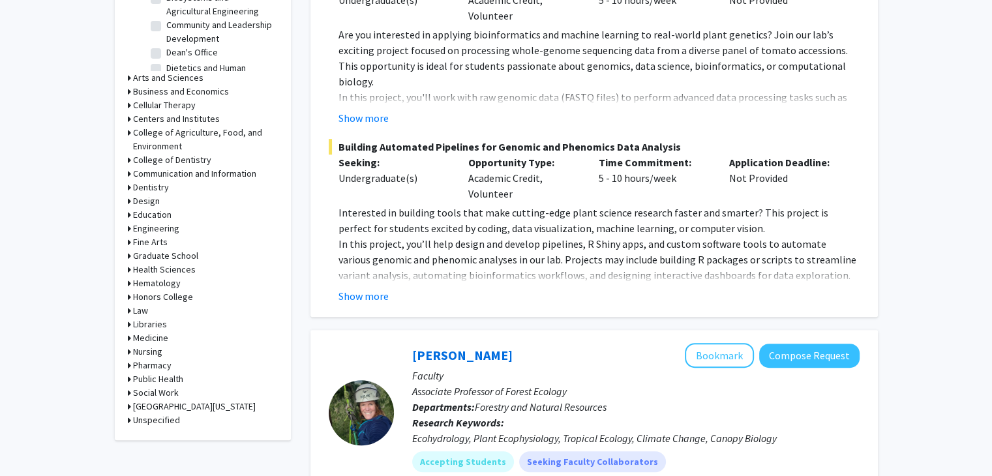
scroll to position [500, 0]
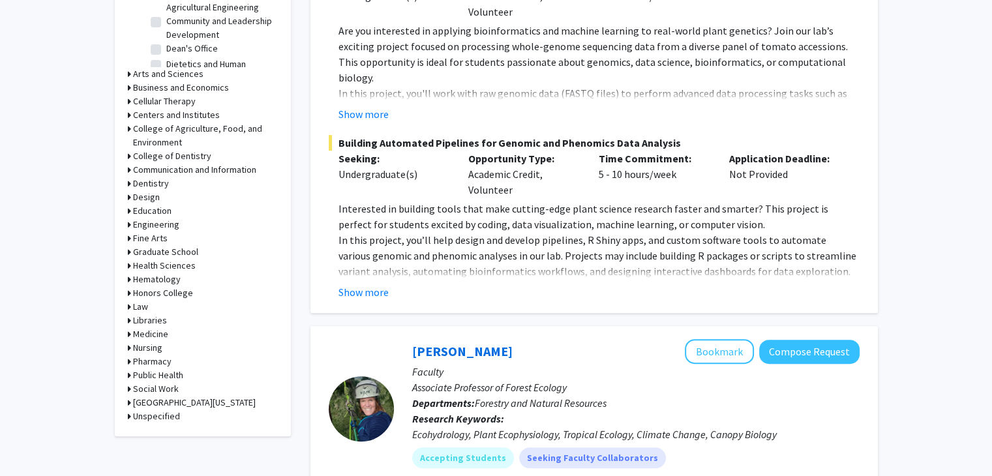
click at [154, 333] on h3 "Medicine" at bounding box center [150, 334] width 35 height 14
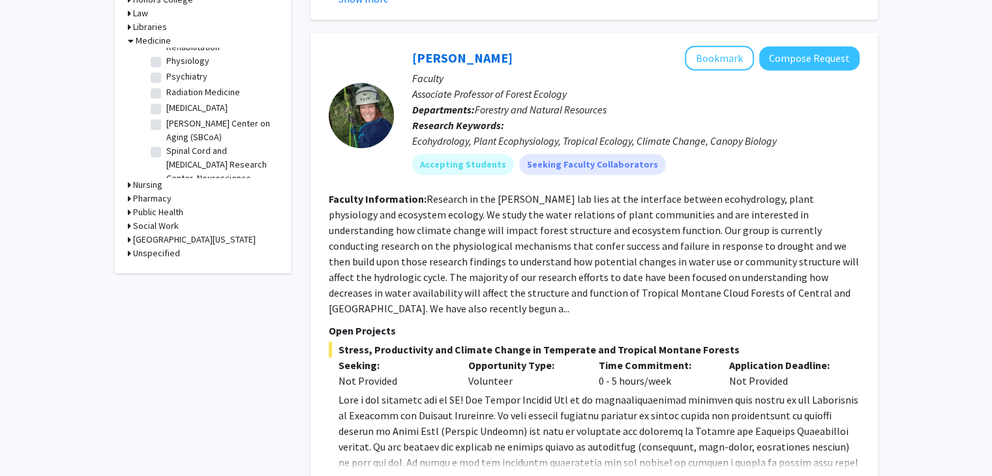
scroll to position [442, 0]
click at [166, 115] on label "[MEDICAL_DATA]" at bounding box center [196, 109] width 61 height 14
click at [166, 110] on input "[MEDICAL_DATA]" at bounding box center [170, 106] width 8 height 8
checkbox input "true"
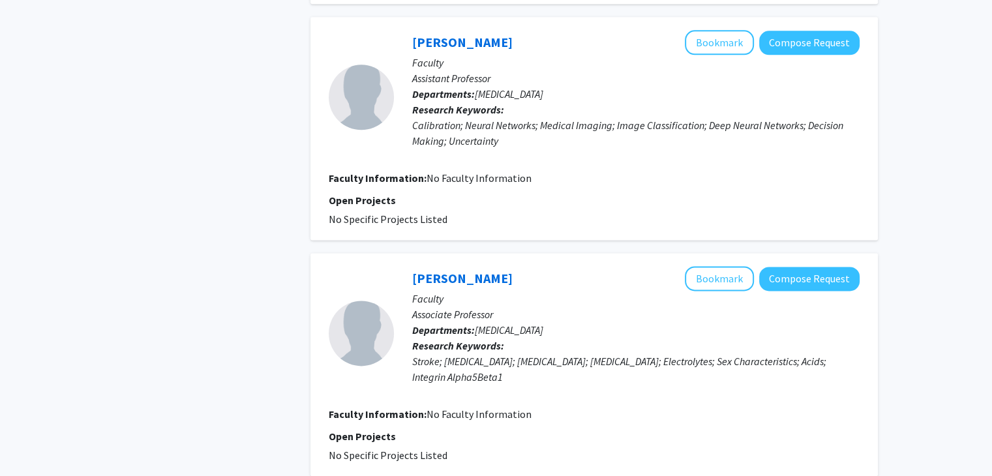
scroll to position [1845, 0]
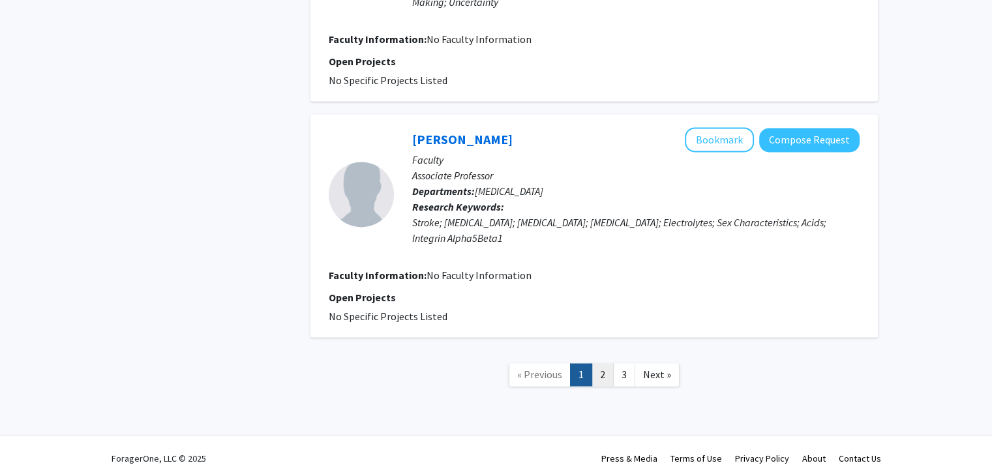
click at [603, 372] on link "2" at bounding box center [603, 374] width 22 height 23
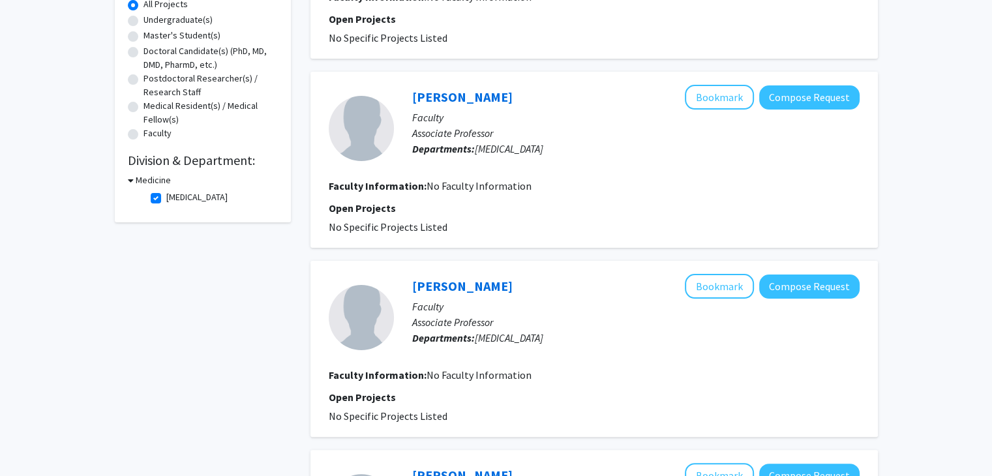
scroll to position [253, 0]
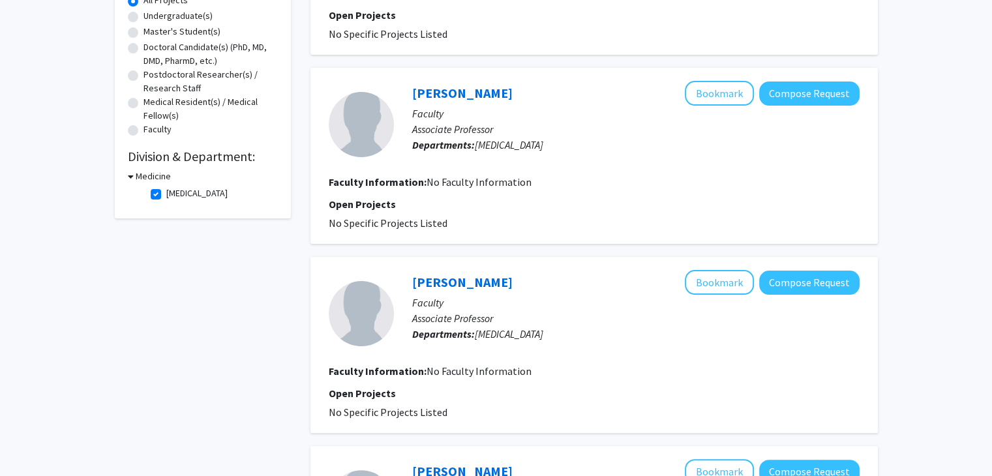
click at [166, 194] on label "[MEDICAL_DATA]" at bounding box center [196, 194] width 61 height 14
click at [166, 194] on input "[MEDICAL_DATA]" at bounding box center [170, 191] width 8 height 8
checkbox input "false"
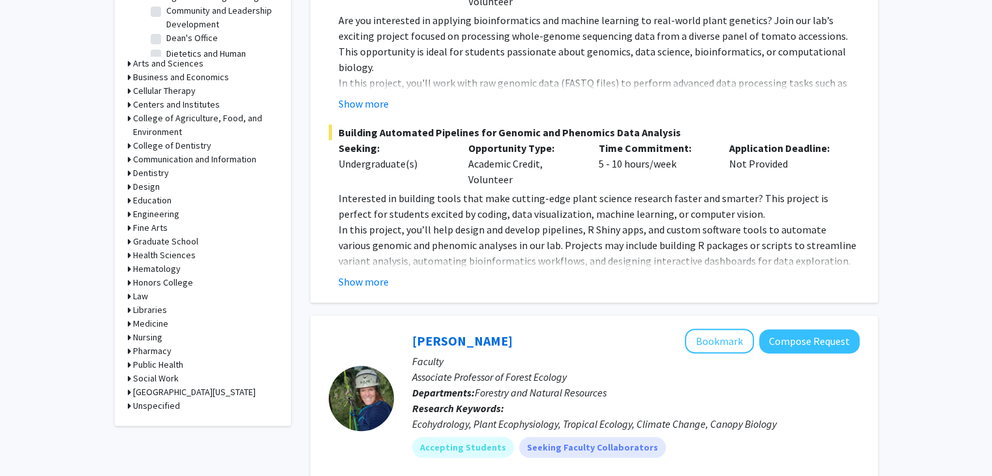
scroll to position [511, 0]
click at [151, 322] on h3 "Medicine" at bounding box center [150, 323] width 35 height 14
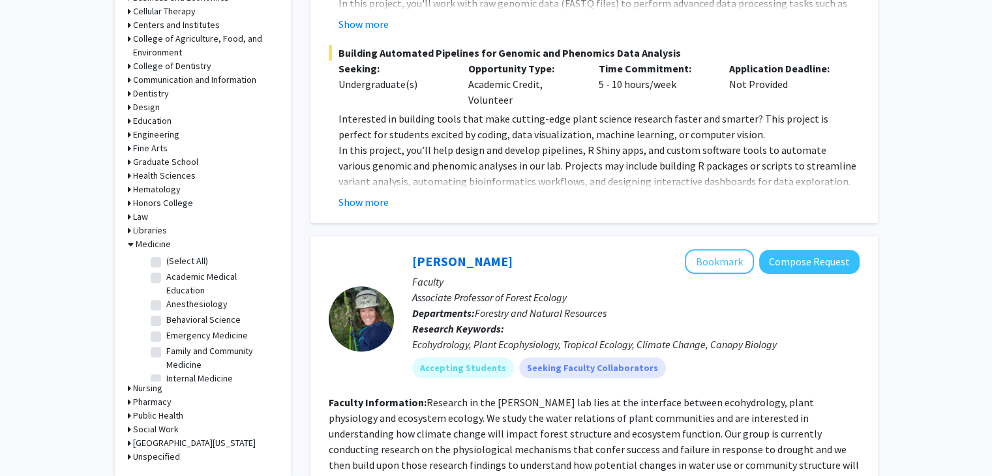
scroll to position [5, 0]
click at [166, 301] on label "Anesthesiology" at bounding box center [196, 299] width 61 height 14
click at [166, 301] on input "Anesthesiology" at bounding box center [170, 296] width 8 height 8
checkbox input "true"
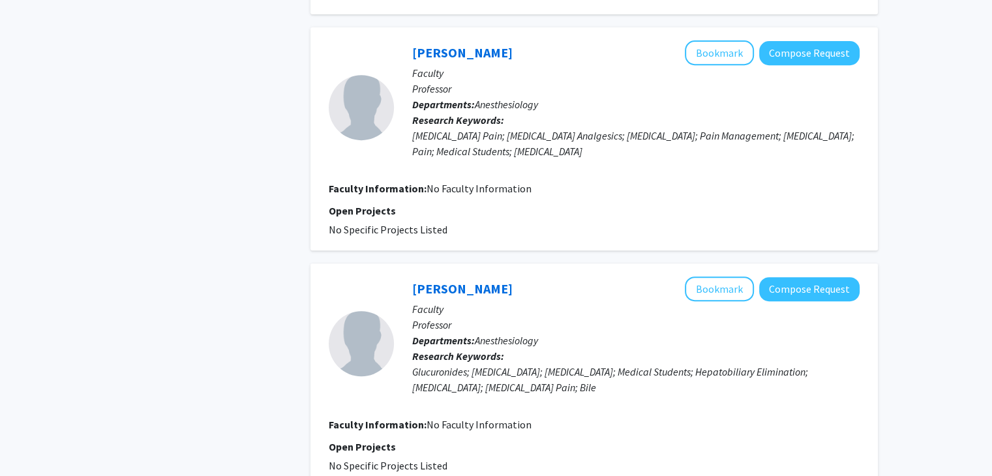
scroll to position [575, 0]
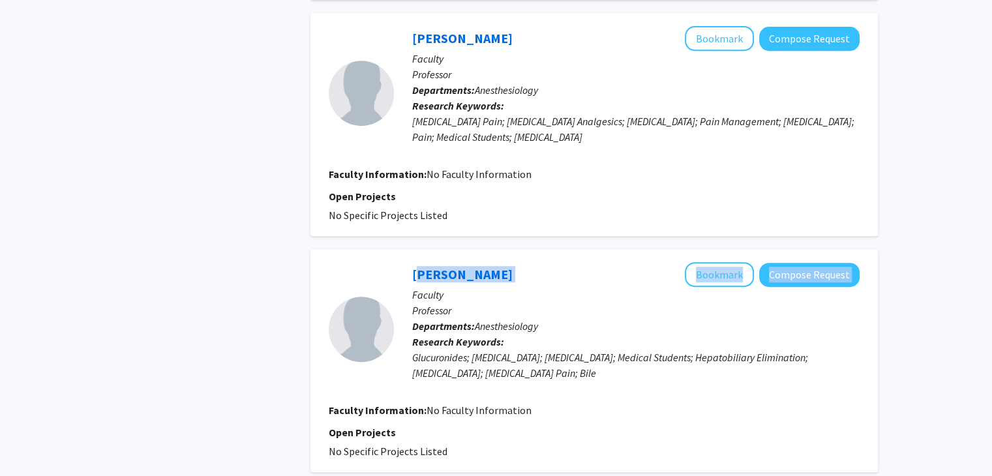
drag, startPoint x: 585, startPoint y: 279, endPoint x: 404, endPoint y: 277, distance: 180.7
click at [404, 277] on div "[PERSON_NAME] Bookmark Compose Request Faculty Professor Departments: Anesthesi…" at bounding box center [627, 329] width 466 height 134
drag, startPoint x: 404, startPoint y: 277, endPoint x: 556, endPoint y: 277, distance: 151.3
click at [556, 277] on div "[PERSON_NAME] Bookmark Compose Request Faculty Professor Departments: Anesthesi…" at bounding box center [627, 329] width 466 height 134
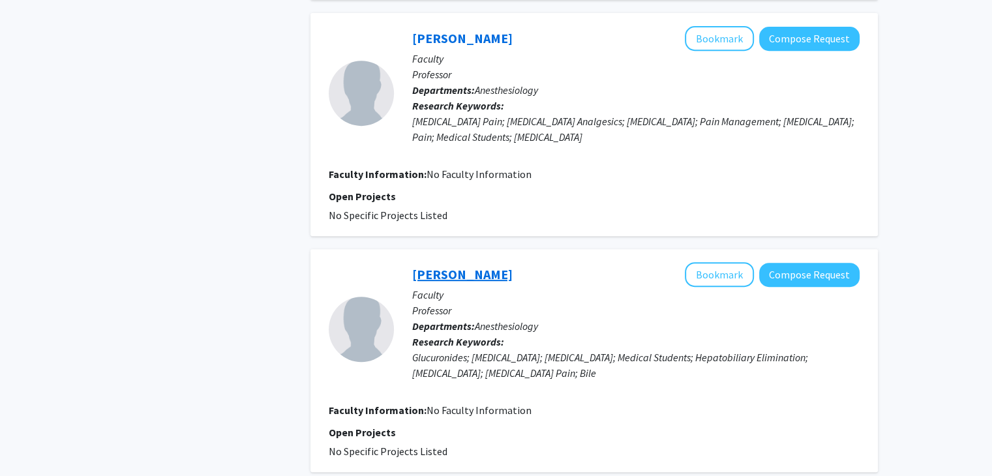
copy link "[PERSON_NAME]"
